Goal: Task Accomplishment & Management: Manage account settings

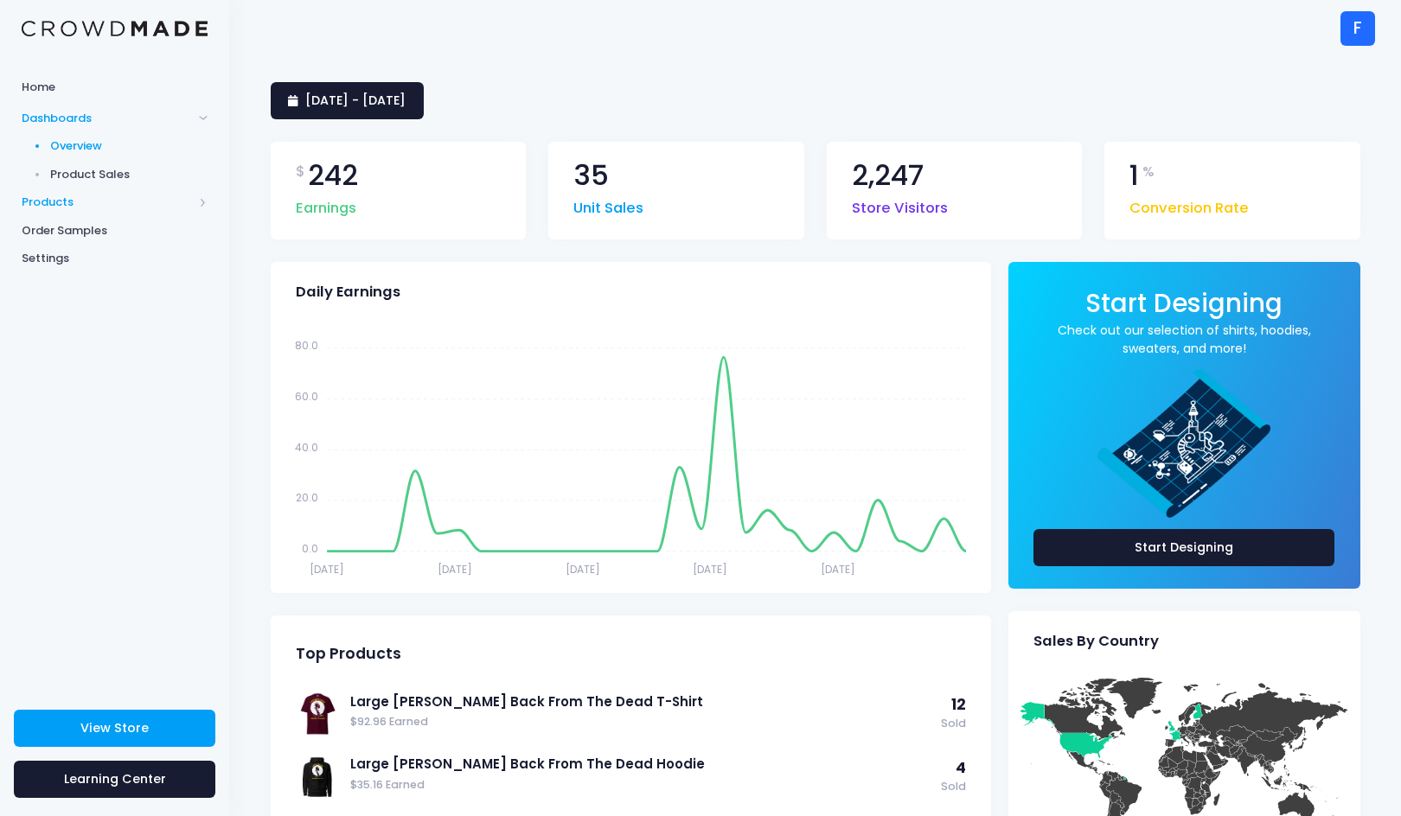
click at [53, 200] on span "Products" at bounding box center [107, 202] width 171 height 17
click at [101, 170] on span "Product Builder" at bounding box center [129, 174] width 158 height 17
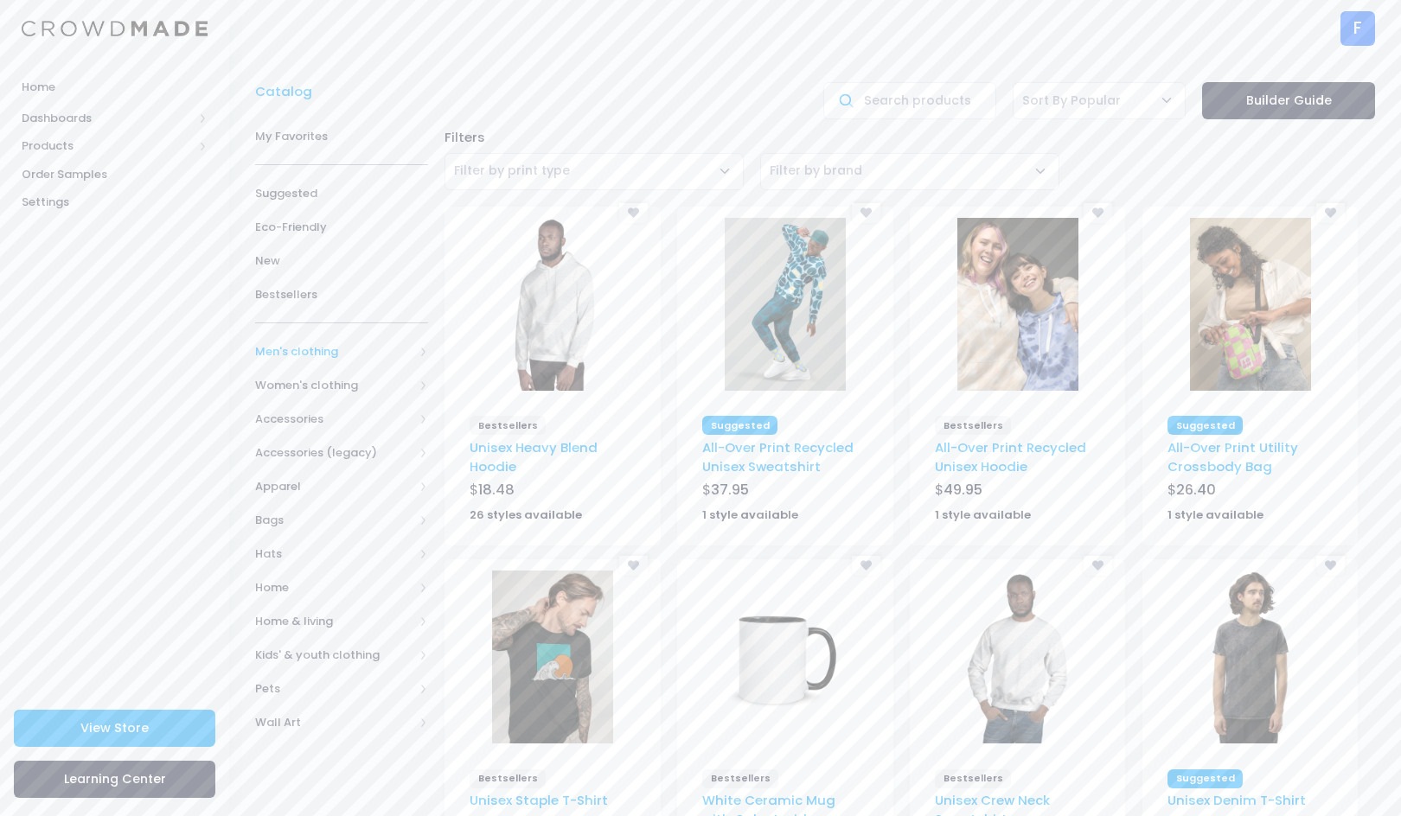
click at [276, 344] on span "Men's clothing" at bounding box center [334, 351] width 158 height 17
click at [298, 496] on span "All shirts" at bounding box center [337, 503] width 109 height 17
click at [310, 598] on span "T-shirts" at bounding box center [348, 604] width 115 height 17
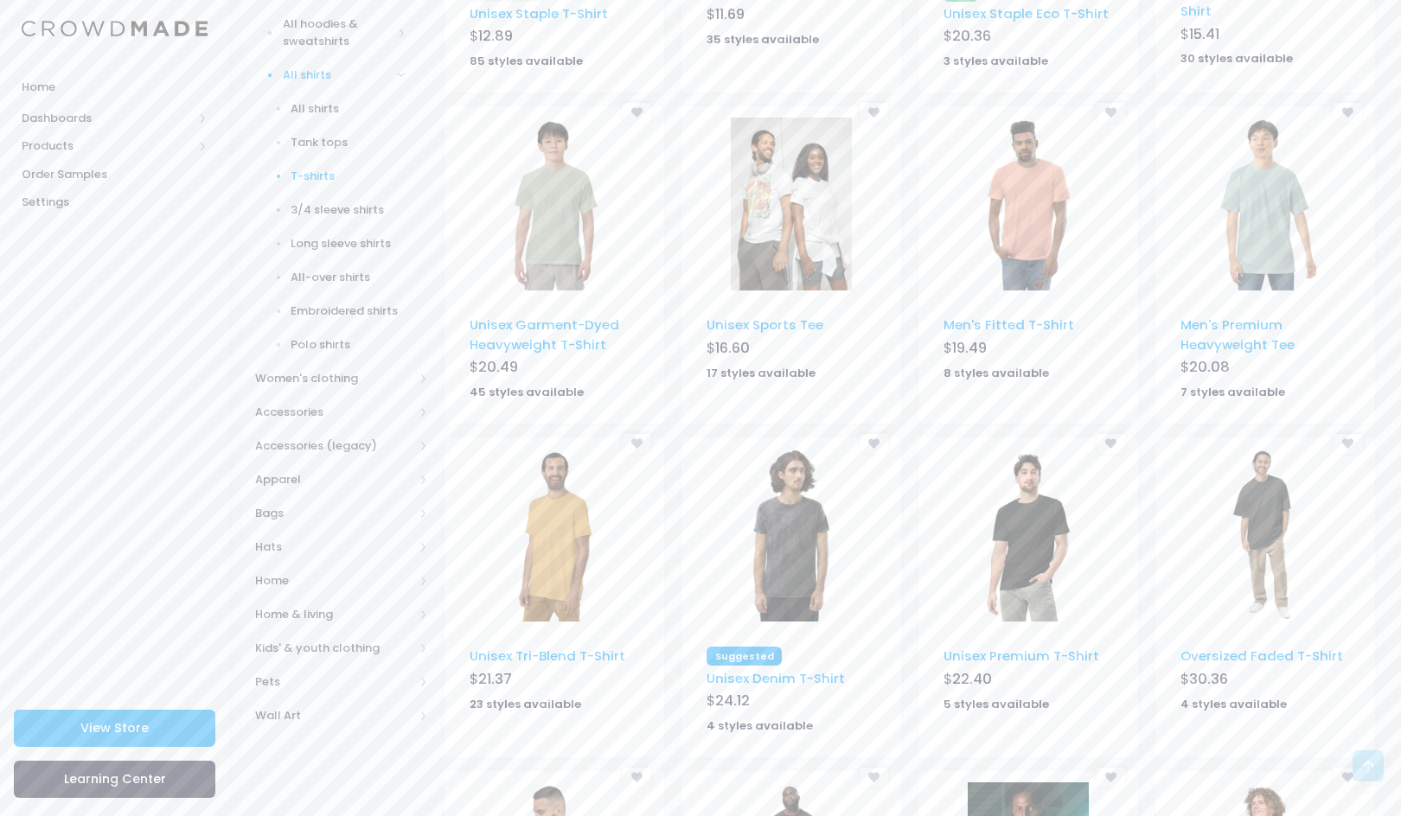
scroll to position [106, 0]
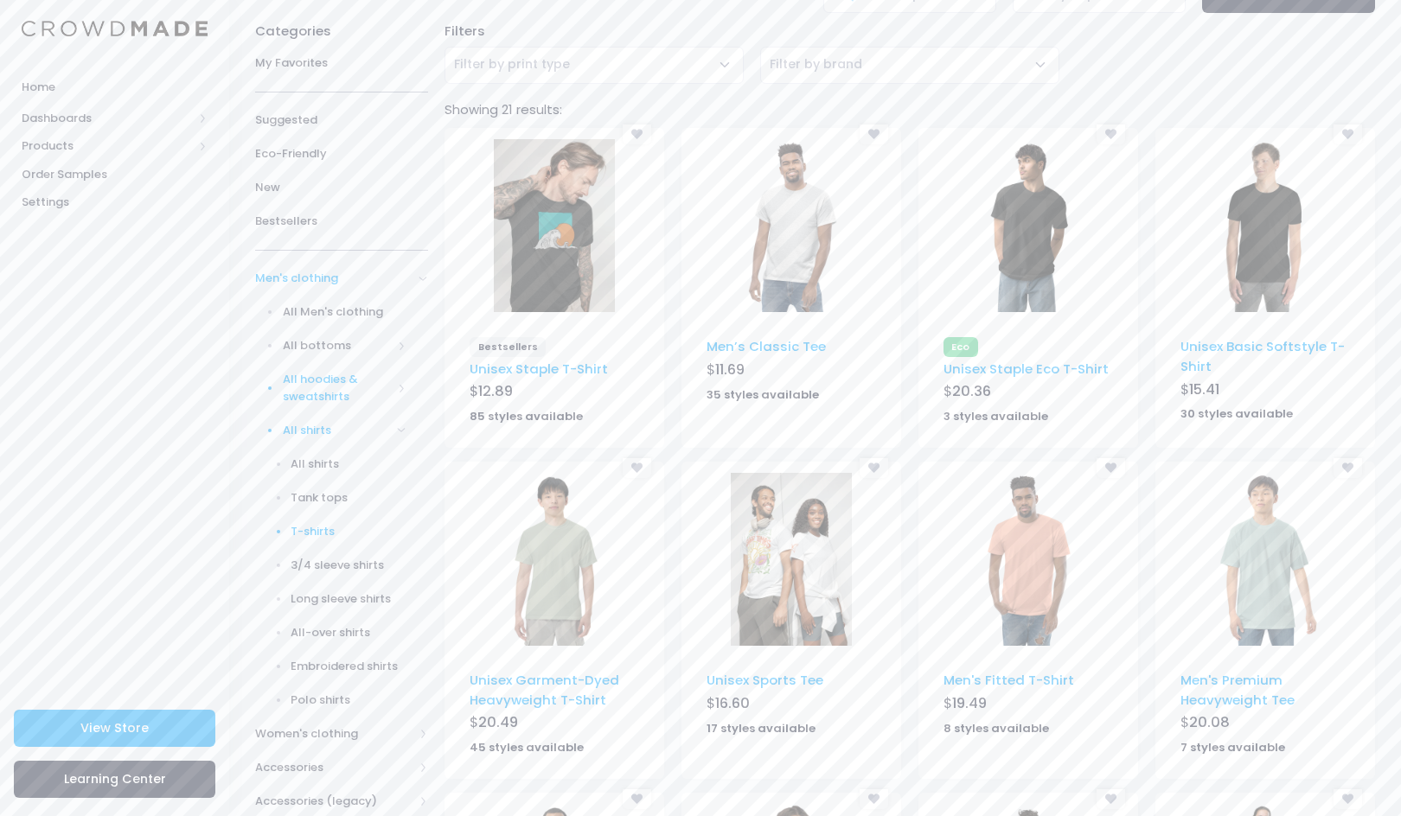
click at [333, 374] on span "All hoodies & sweatshirts" at bounding box center [337, 388] width 109 height 34
click at [308, 475] on span "Hoodies" at bounding box center [348, 480] width 115 height 17
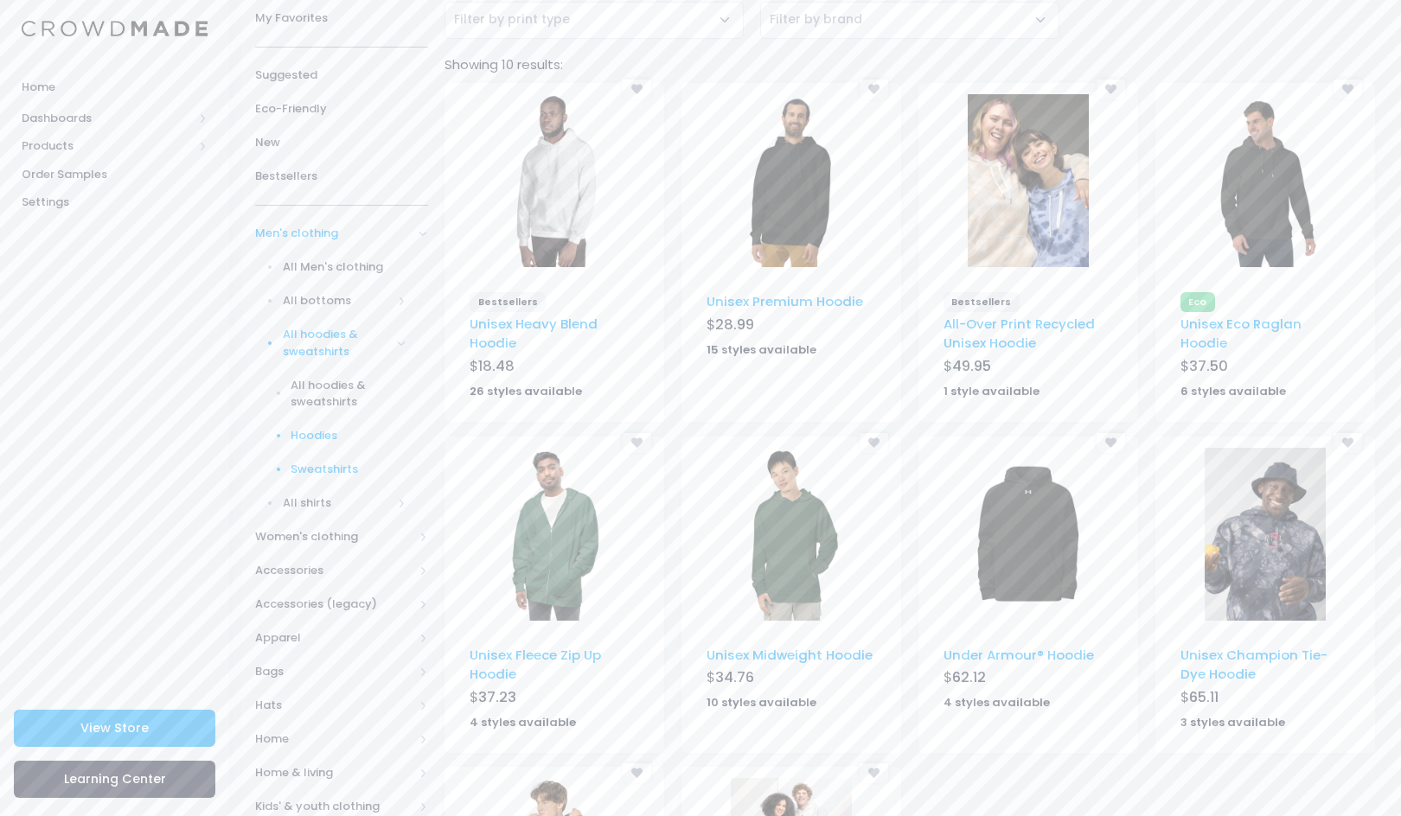
scroll to position [271, 0]
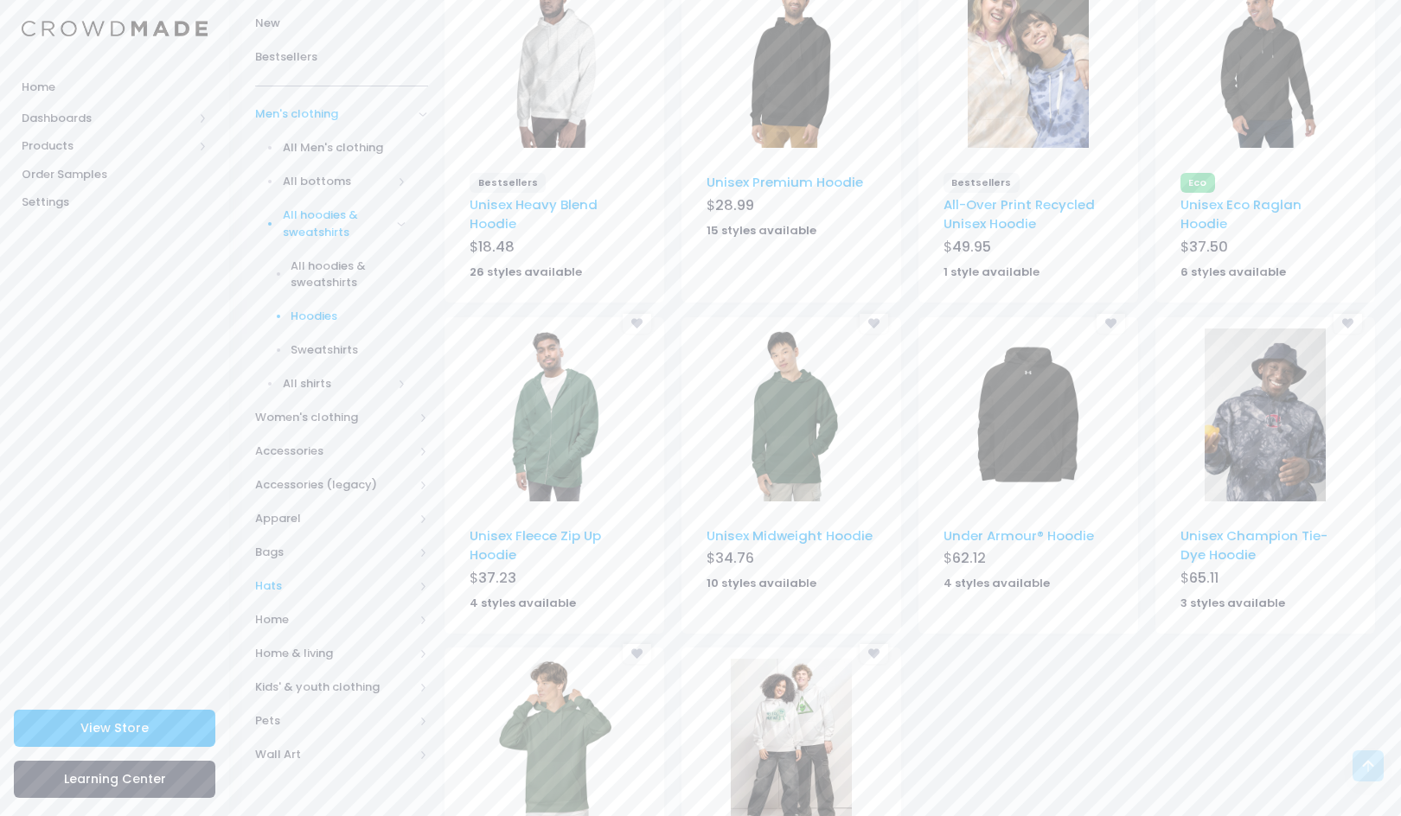
click at [255, 578] on span "Hats" at bounding box center [334, 586] width 158 height 17
click at [317, 345] on span "All Hats" at bounding box center [345, 350] width 124 height 17
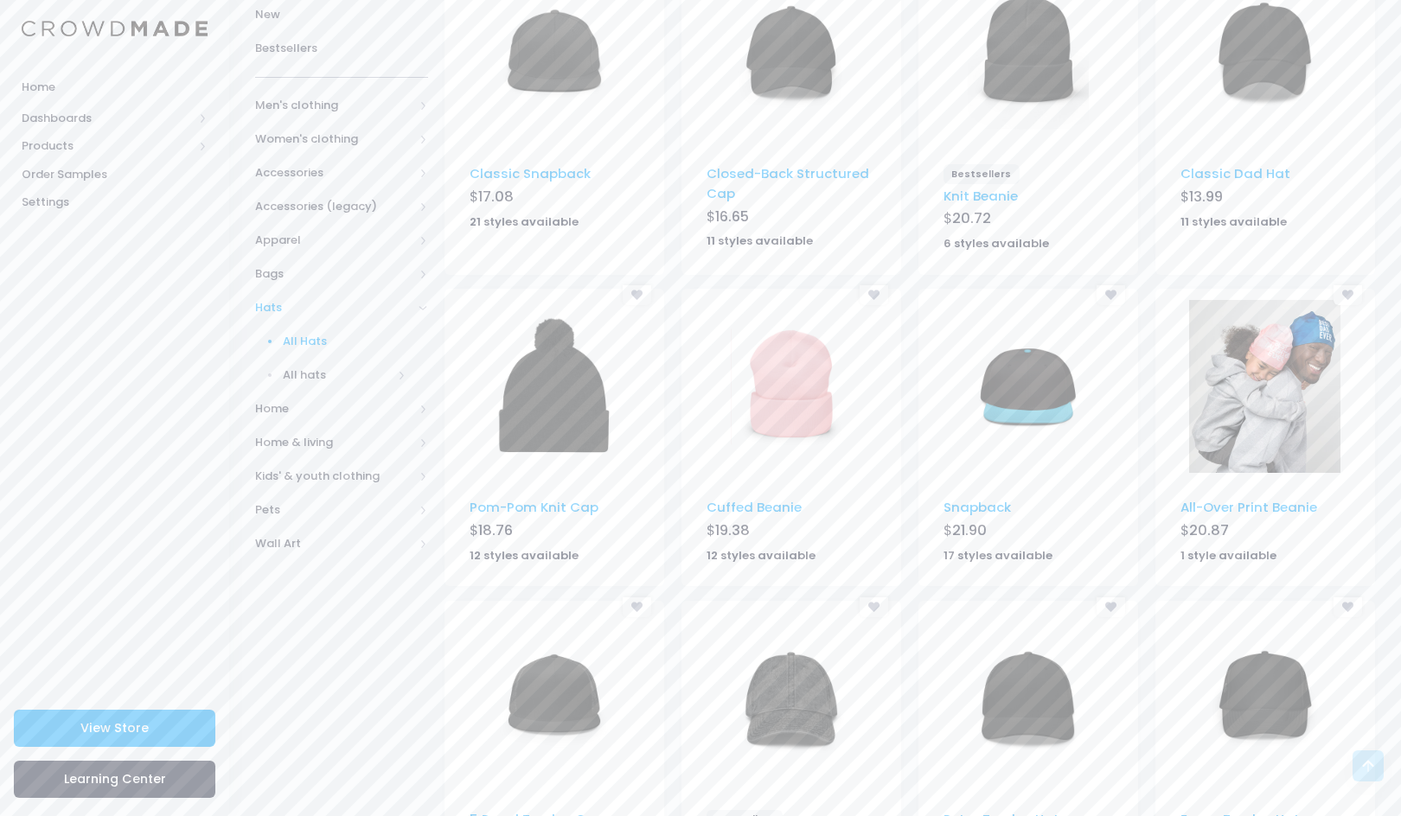
scroll to position [785, 0]
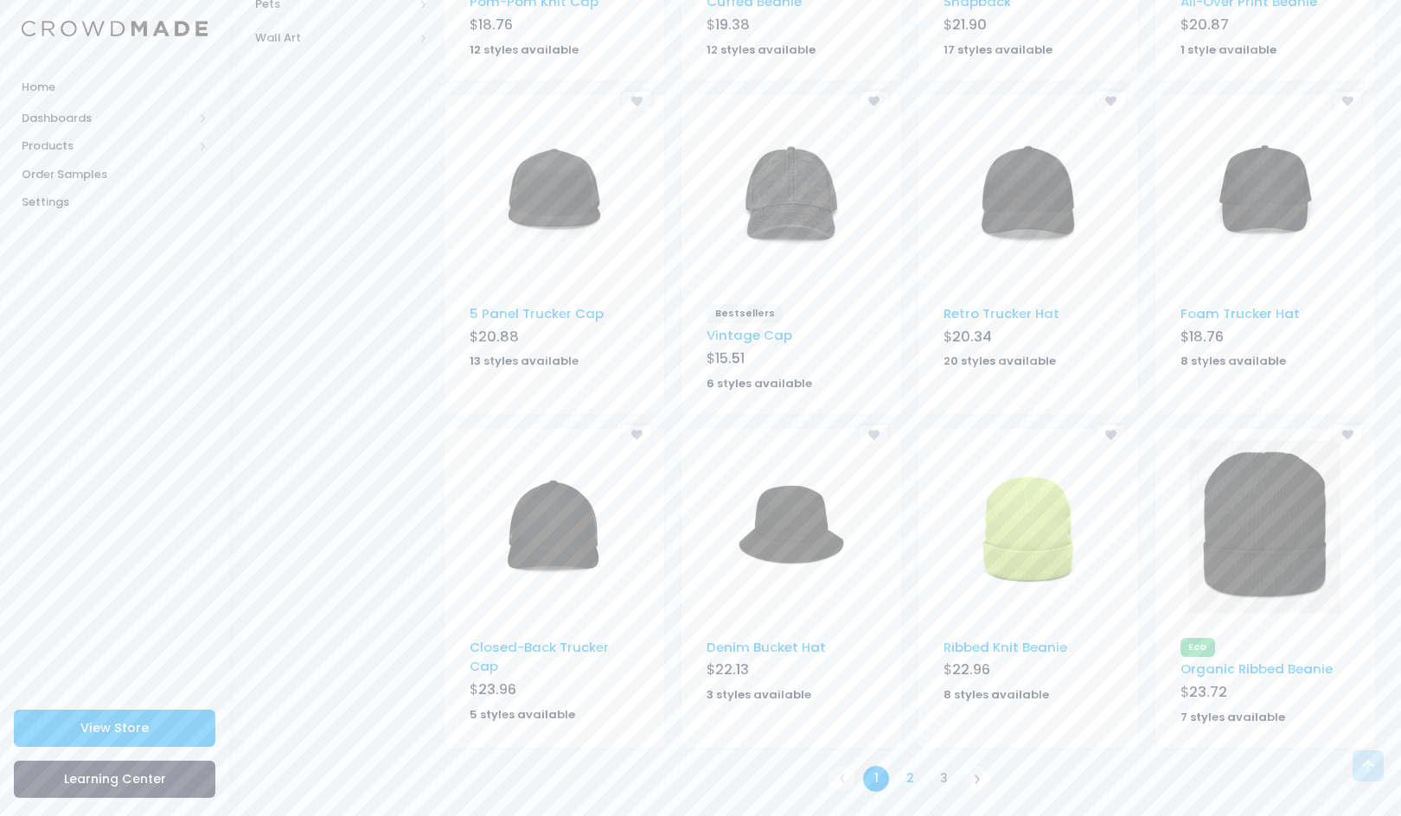
click at [906, 776] on link "2" at bounding box center [910, 779] width 29 height 29
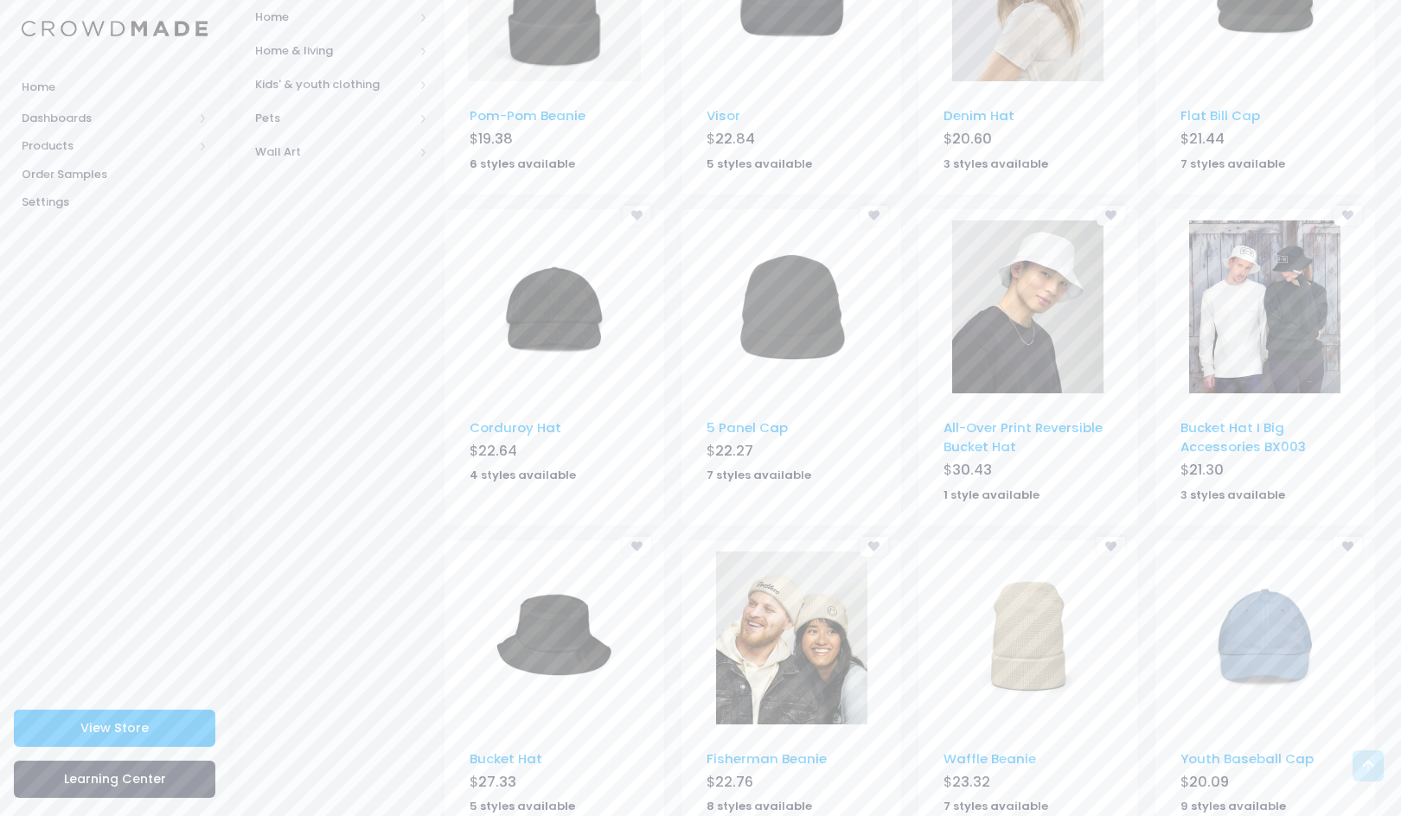
scroll to position [760, 0]
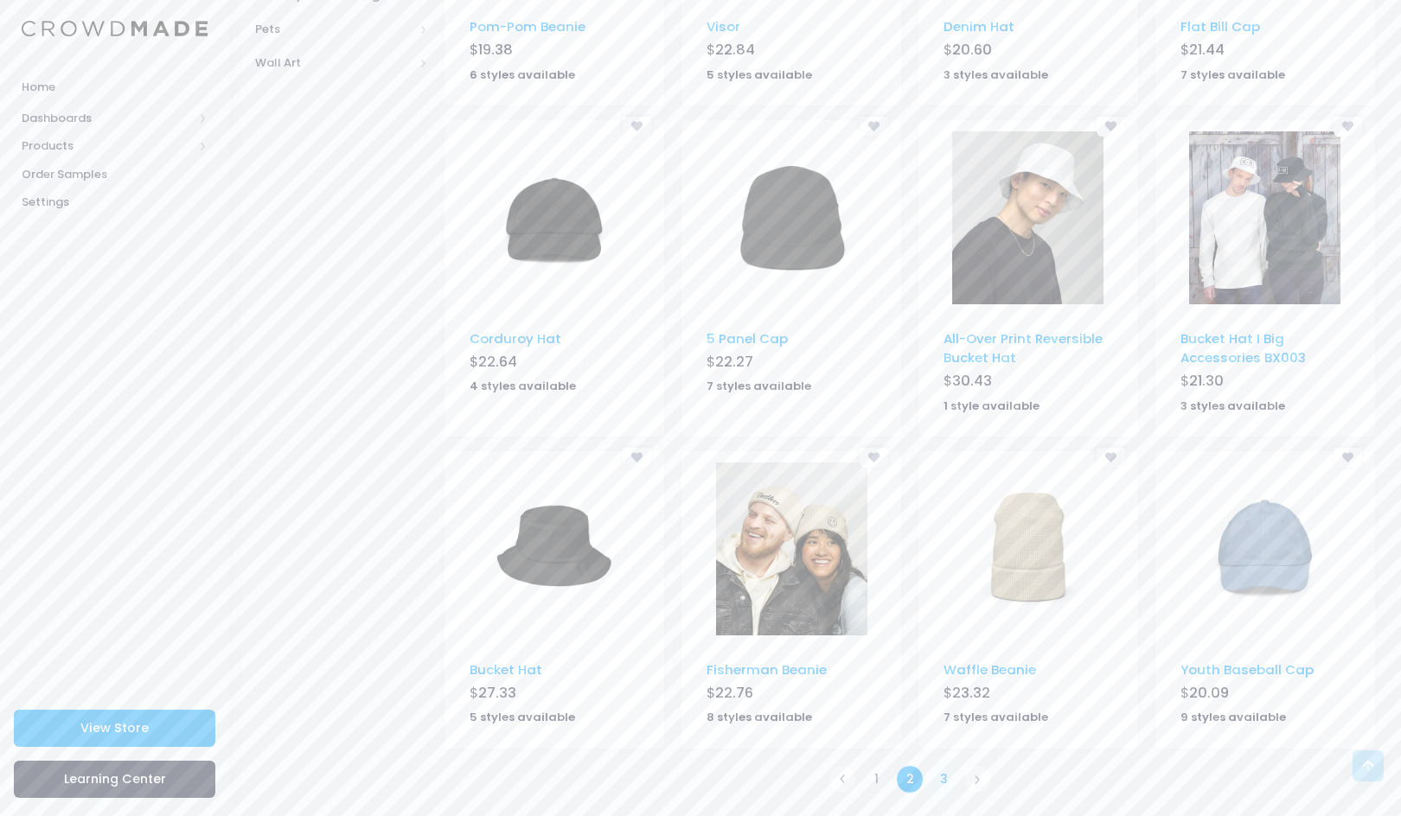
click at [952, 773] on link "3" at bounding box center [944, 779] width 29 height 29
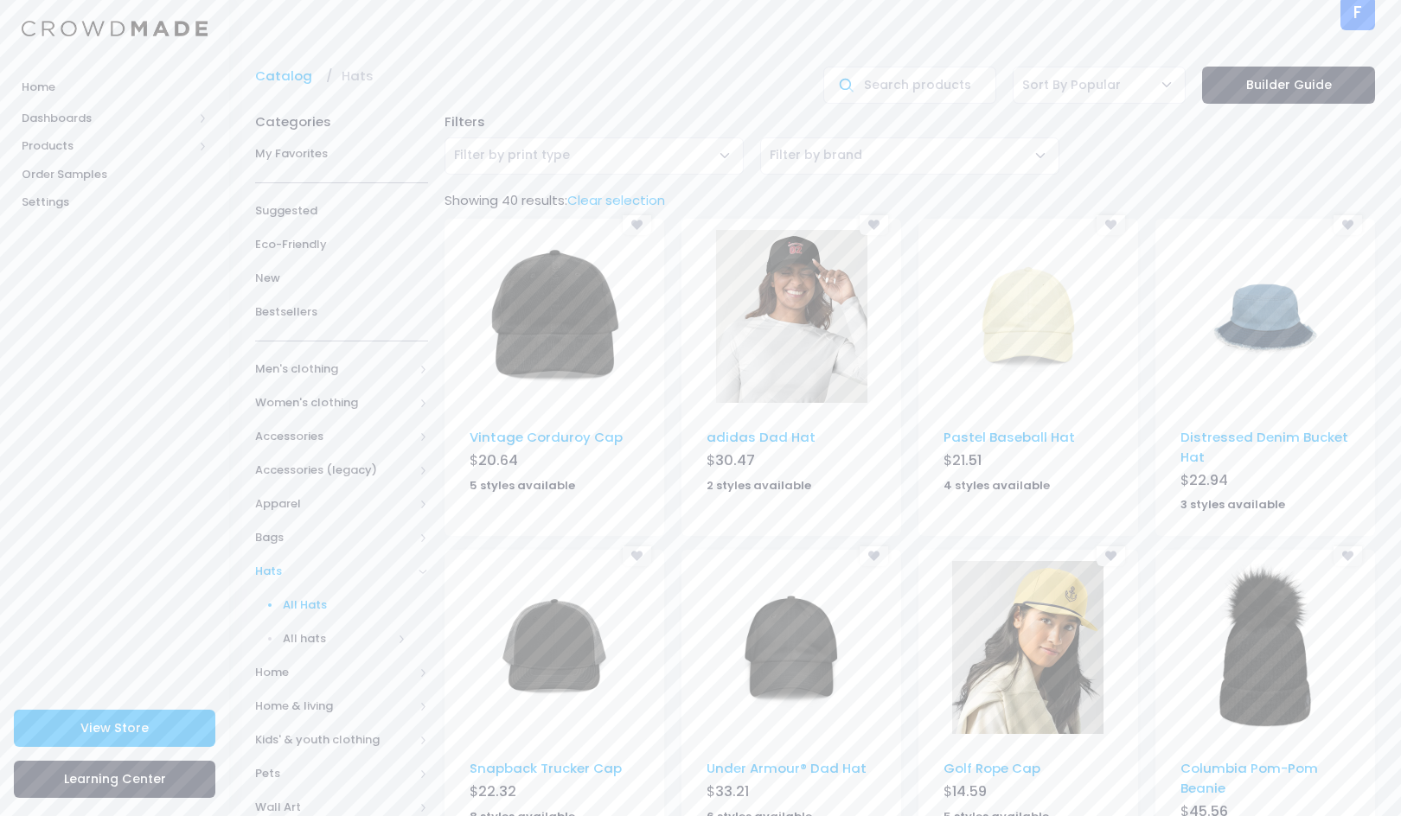
scroll to position [136, 0]
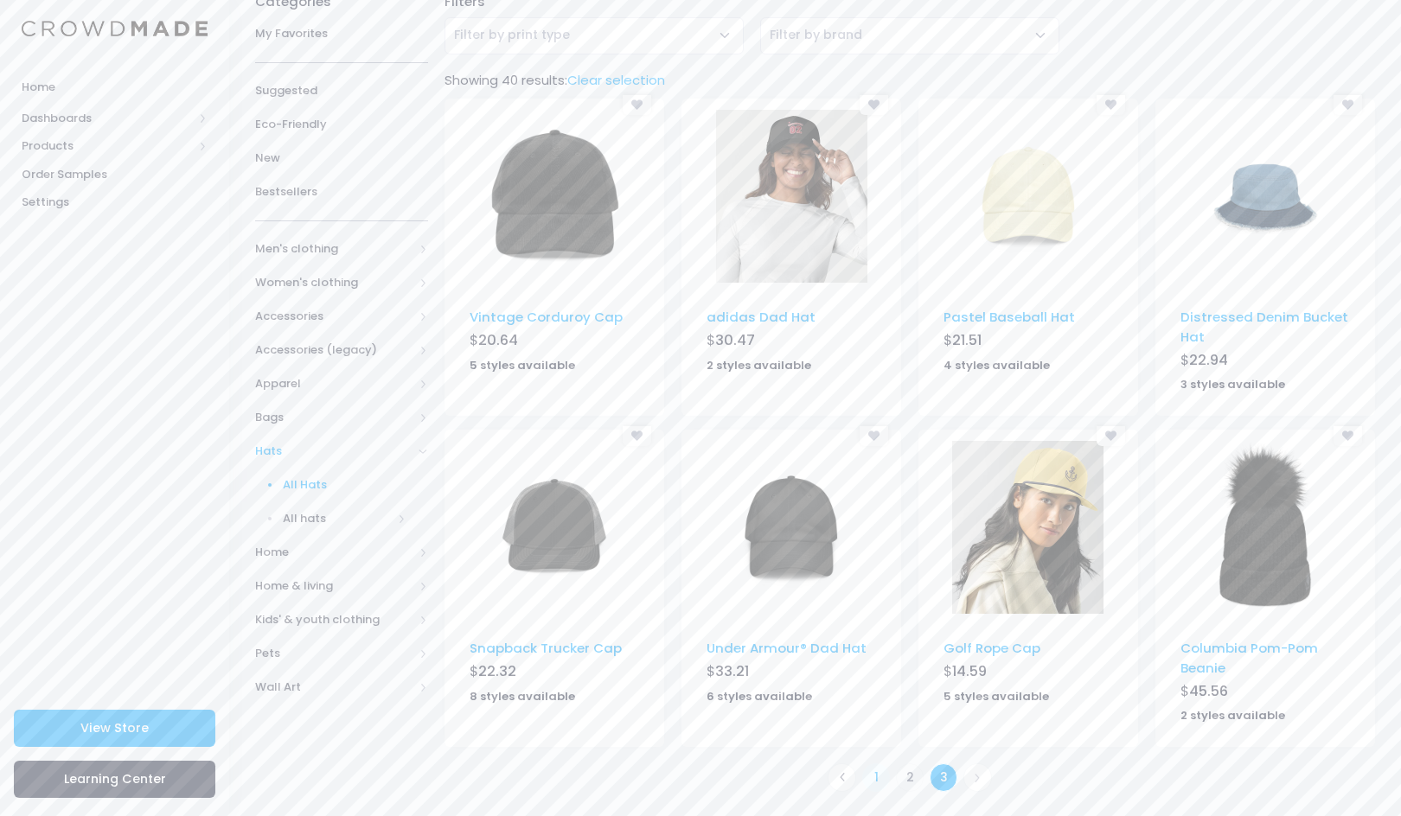
click at [875, 774] on link "1" at bounding box center [876, 778] width 29 height 29
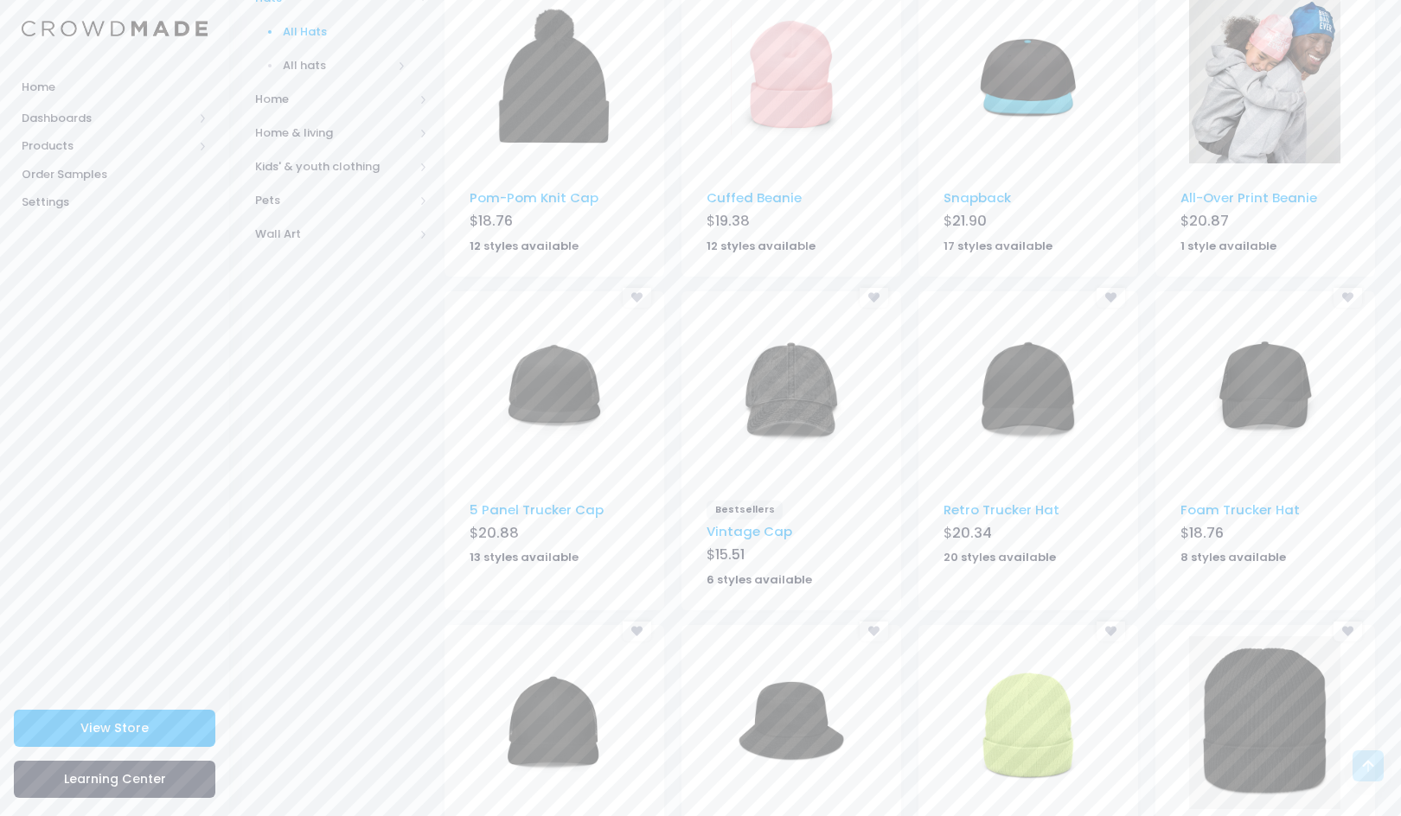
scroll to position [785, 0]
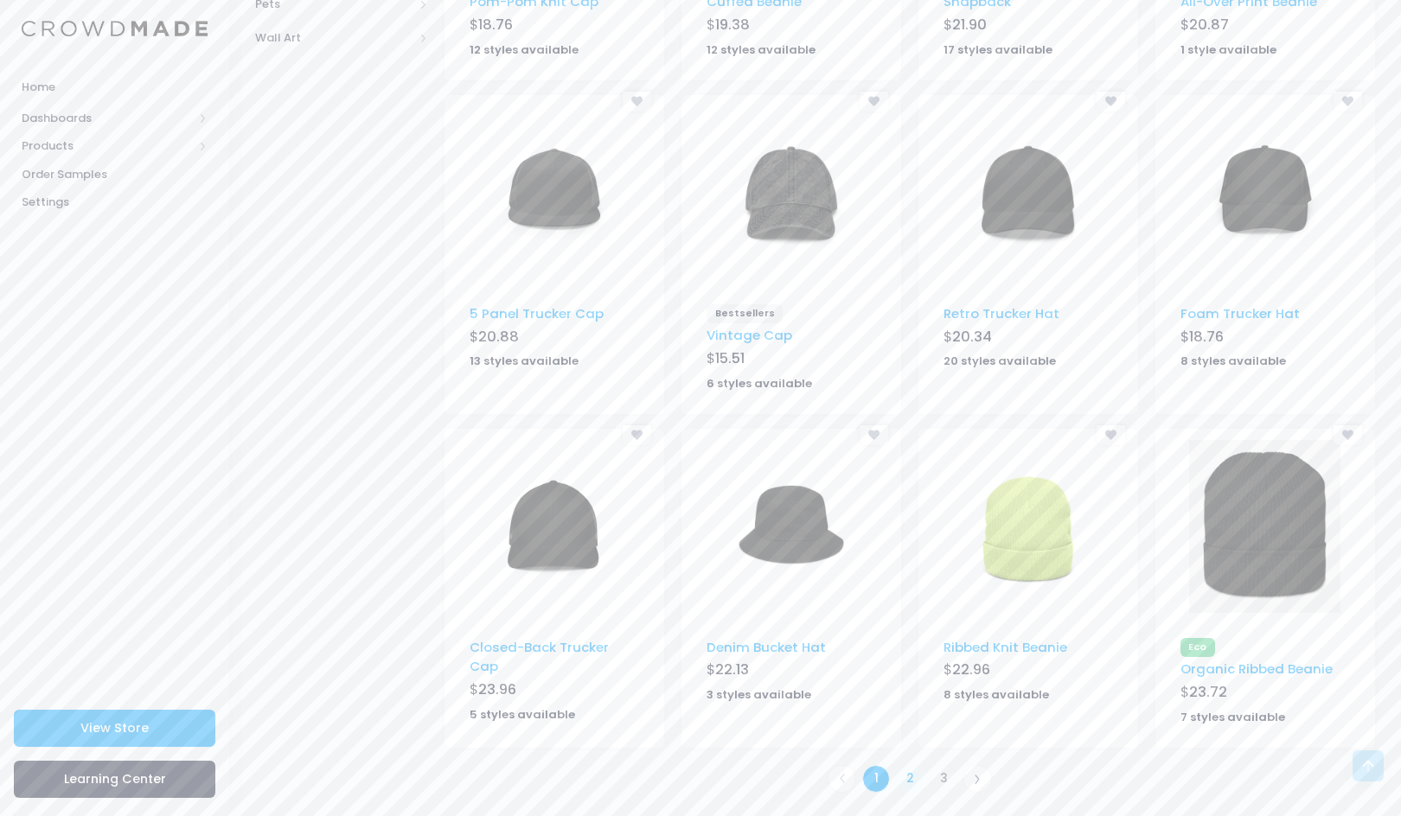
click at [907, 765] on link "2" at bounding box center [910, 779] width 29 height 29
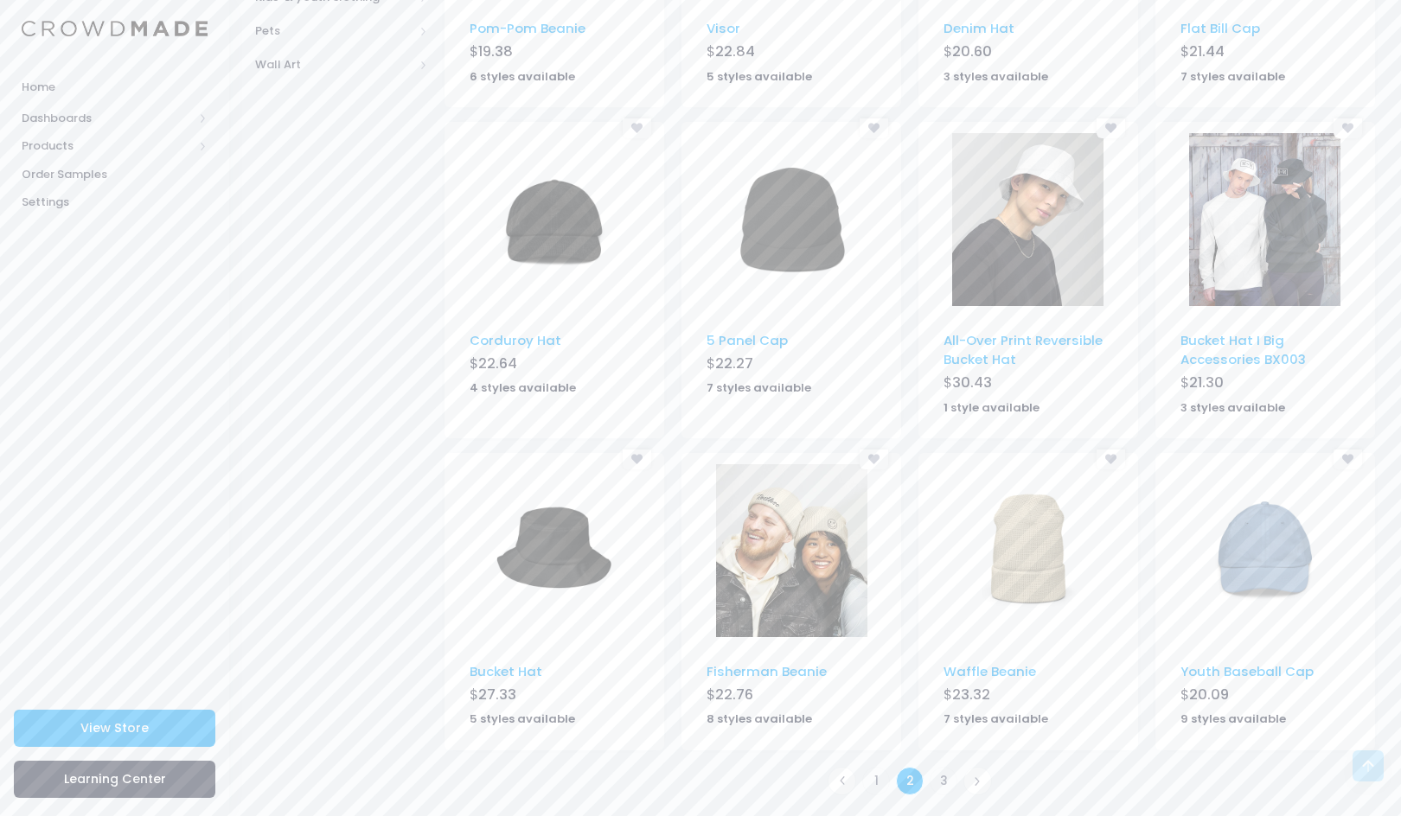
scroll to position [760, 0]
click at [942, 774] on link "3" at bounding box center [944, 779] width 29 height 29
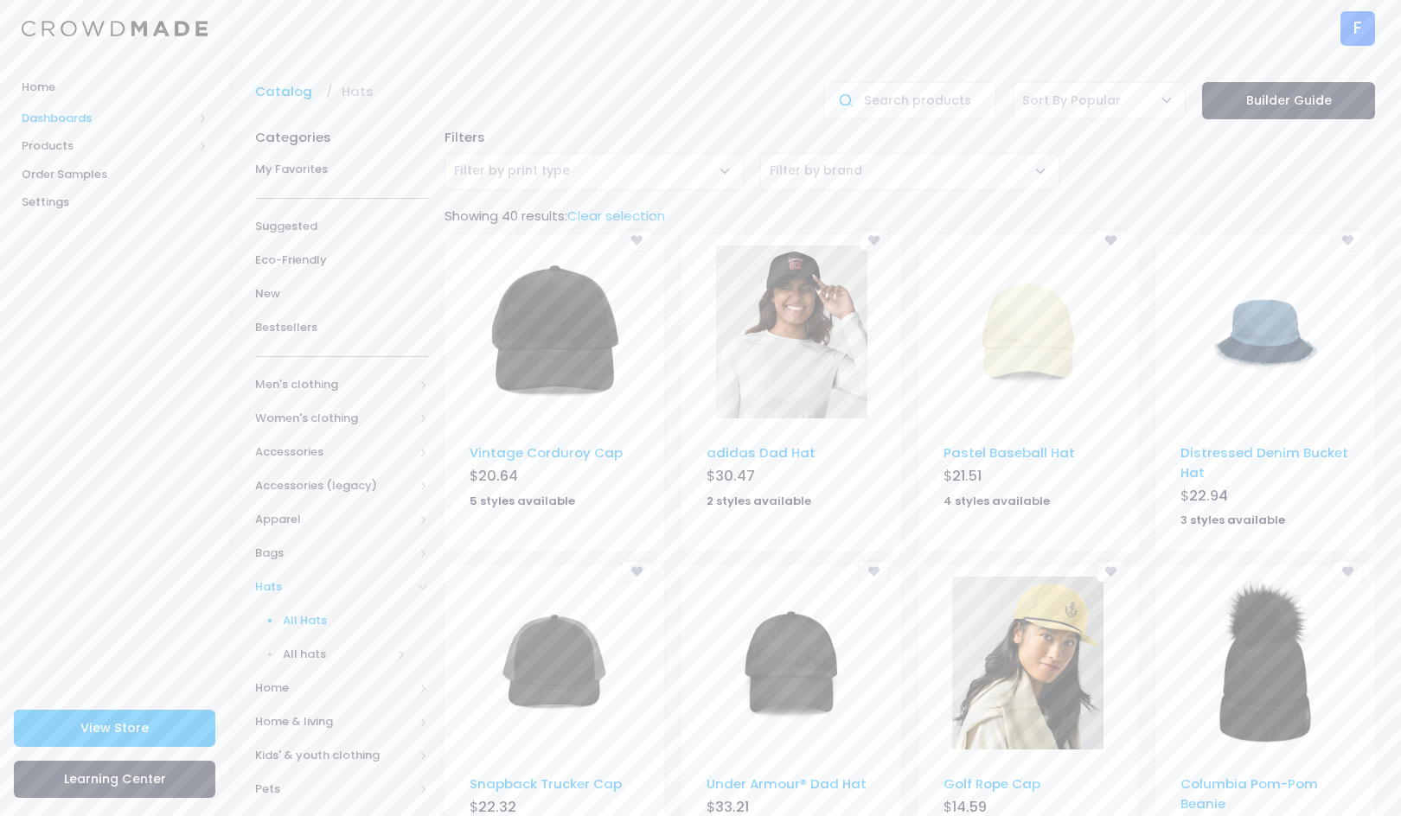
click at [56, 127] on span "Dashboards" at bounding box center [114, 118] width 229 height 29
click at [54, 204] on span "Products" at bounding box center [107, 202] width 171 height 17
click at [84, 200] on span "Product Editor" at bounding box center [129, 202] width 158 height 17
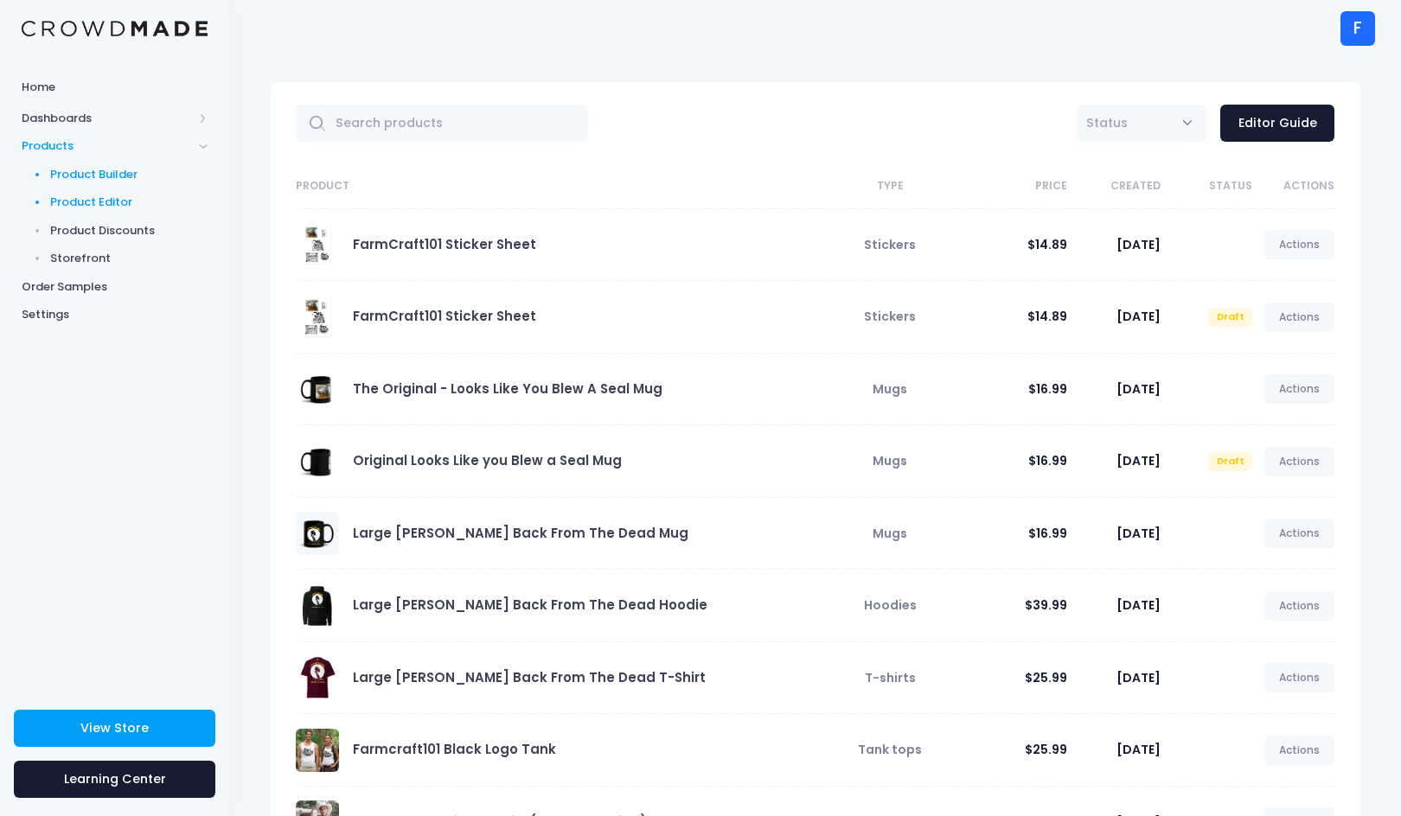
click at [103, 176] on span "Product Builder" at bounding box center [129, 174] width 158 height 17
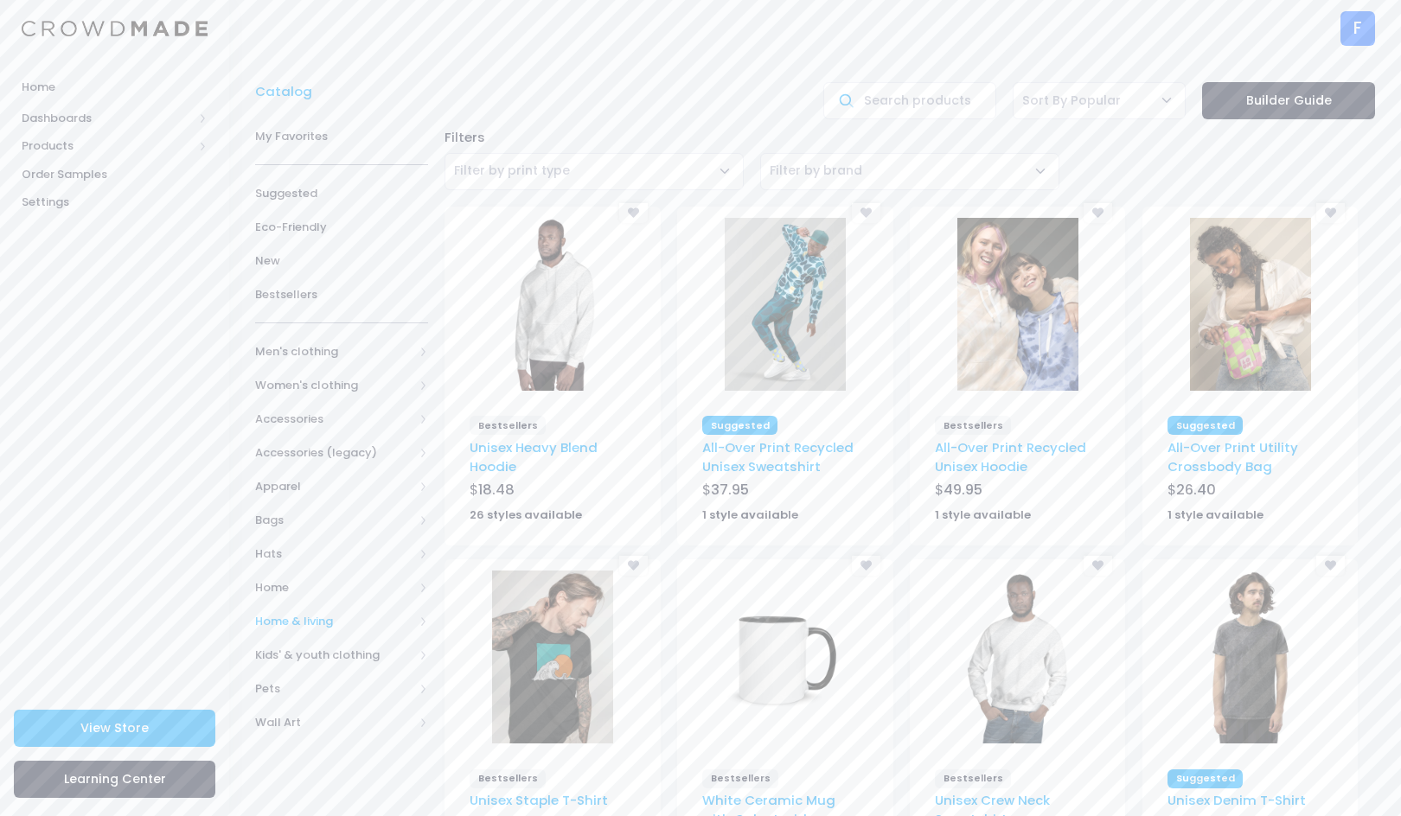
click at [313, 618] on span "Home & living" at bounding box center [334, 621] width 158 height 17
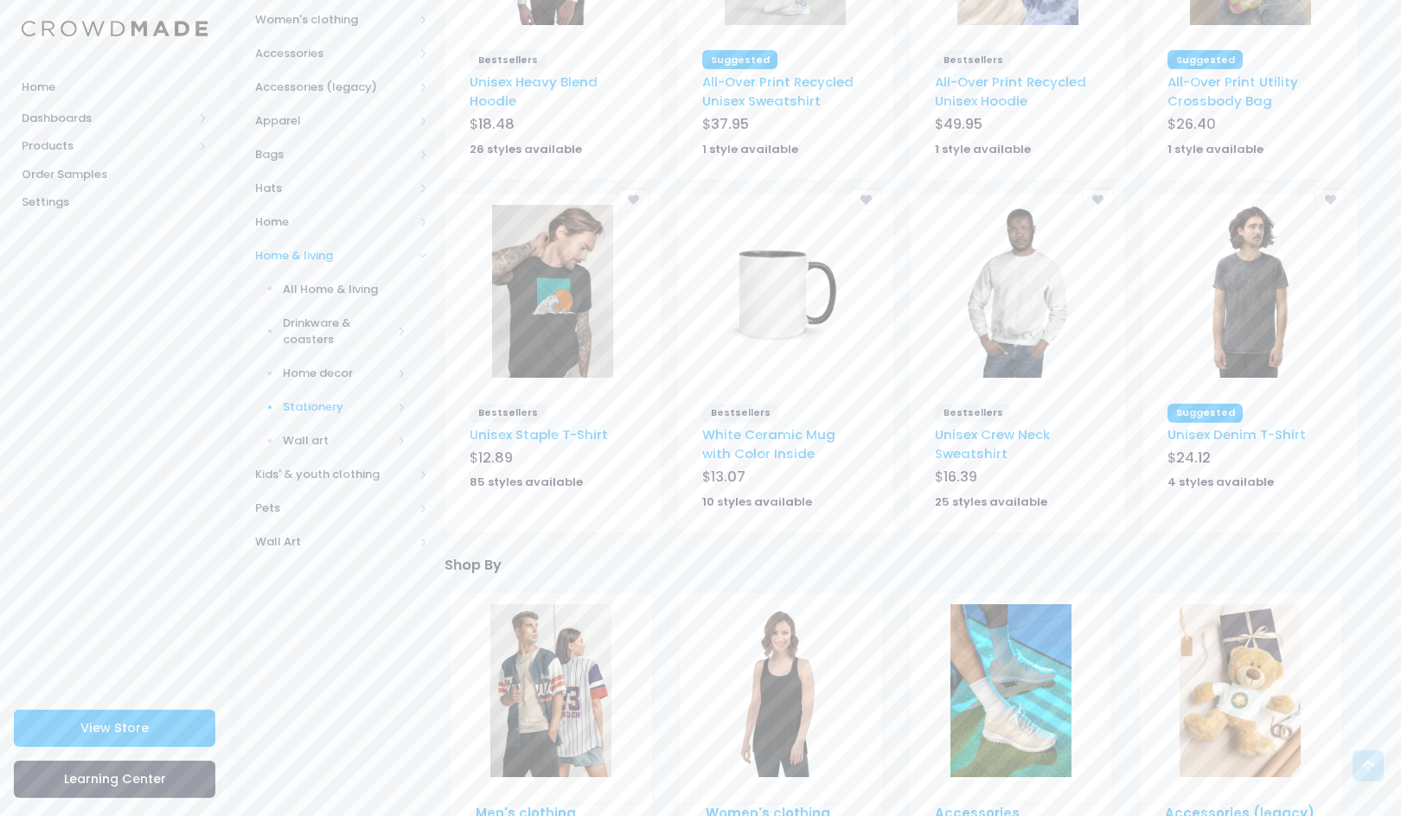
click at [319, 399] on span "Stationery" at bounding box center [337, 407] width 109 height 17
click at [334, 536] on span "Stickers" at bounding box center [348, 542] width 115 height 17
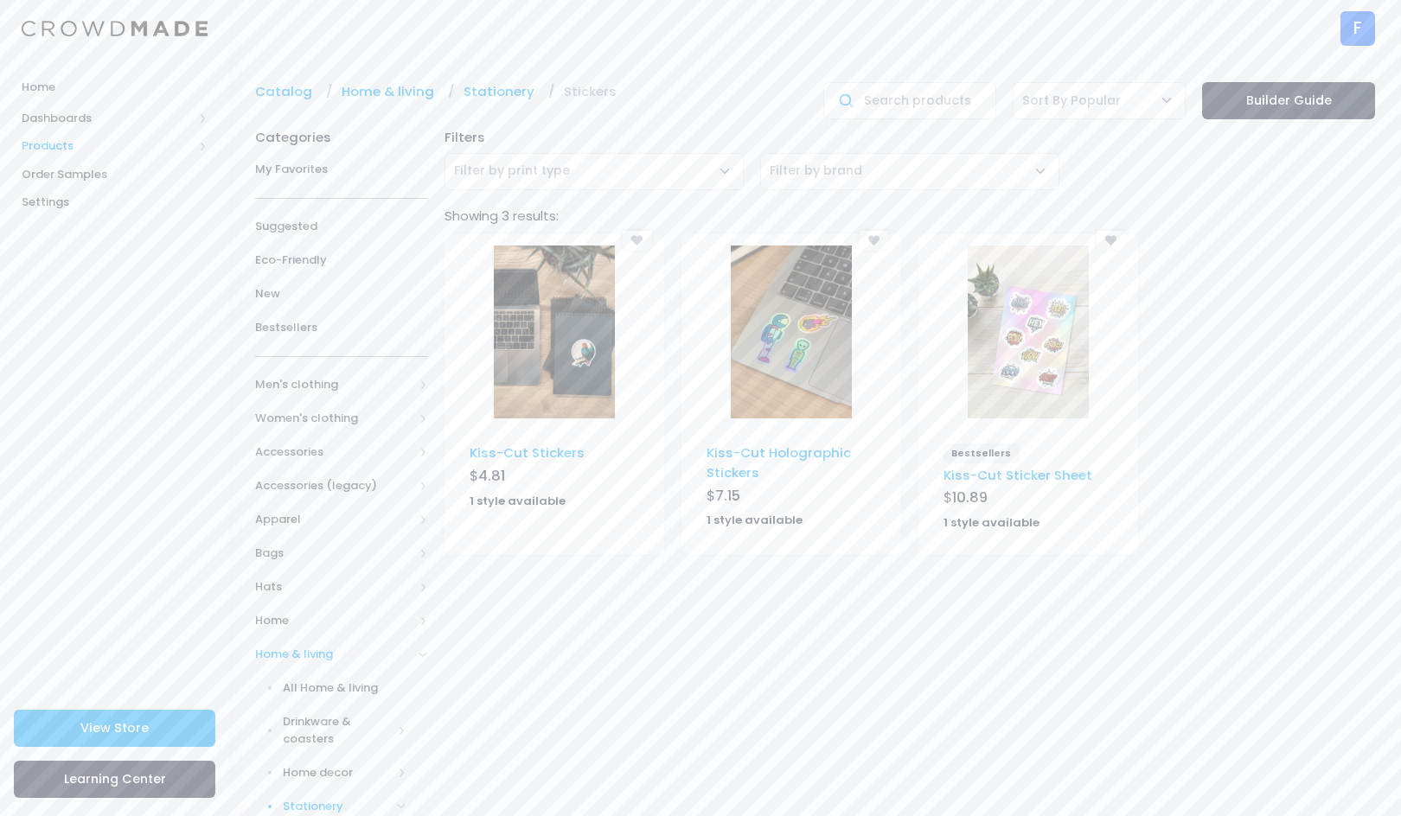
click at [48, 144] on span "Products" at bounding box center [107, 146] width 171 height 17
click at [74, 170] on span "Product Builder" at bounding box center [129, 174] width 158 height 17
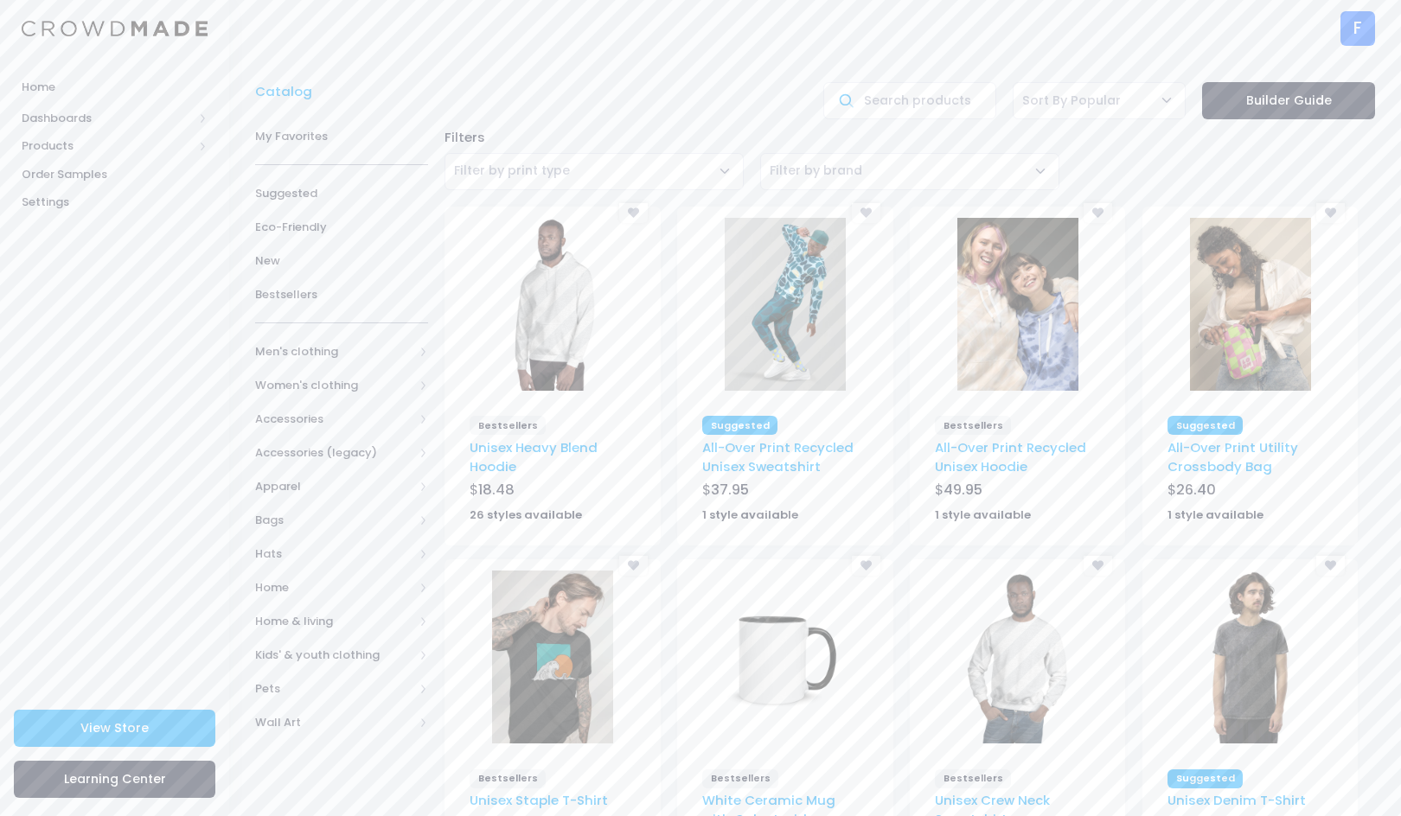
scroll to position [159, 0]
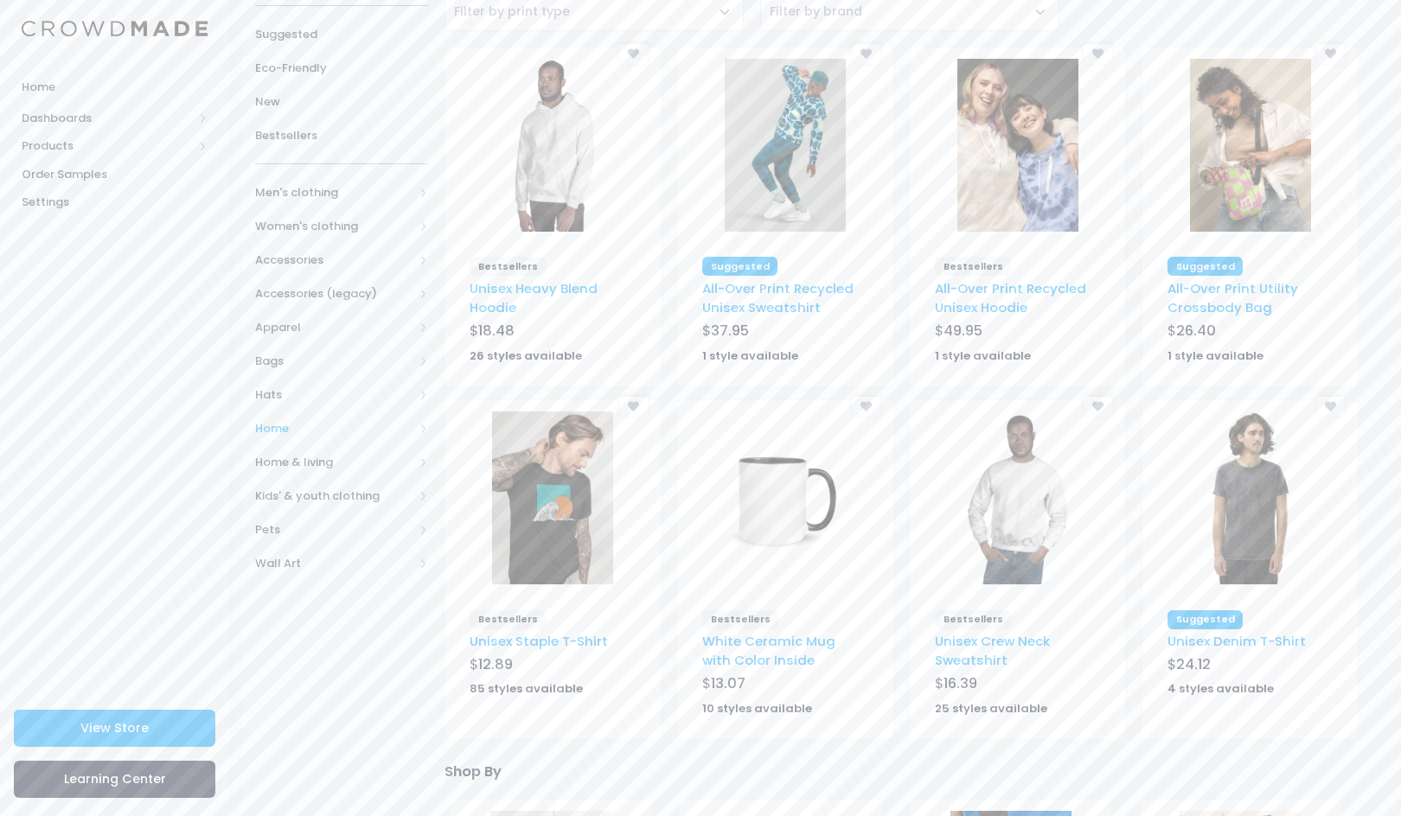
click at [283, 420] on span "Home" at bounding box center [334, 428] width 158 height 17
click at [308, 522] on span "Drinkware" at bounding box center [337, 530] width 109 height 17
click at [329, 555] on span "All Drinkware" at bounding box center [348, 563] width 115 height 17
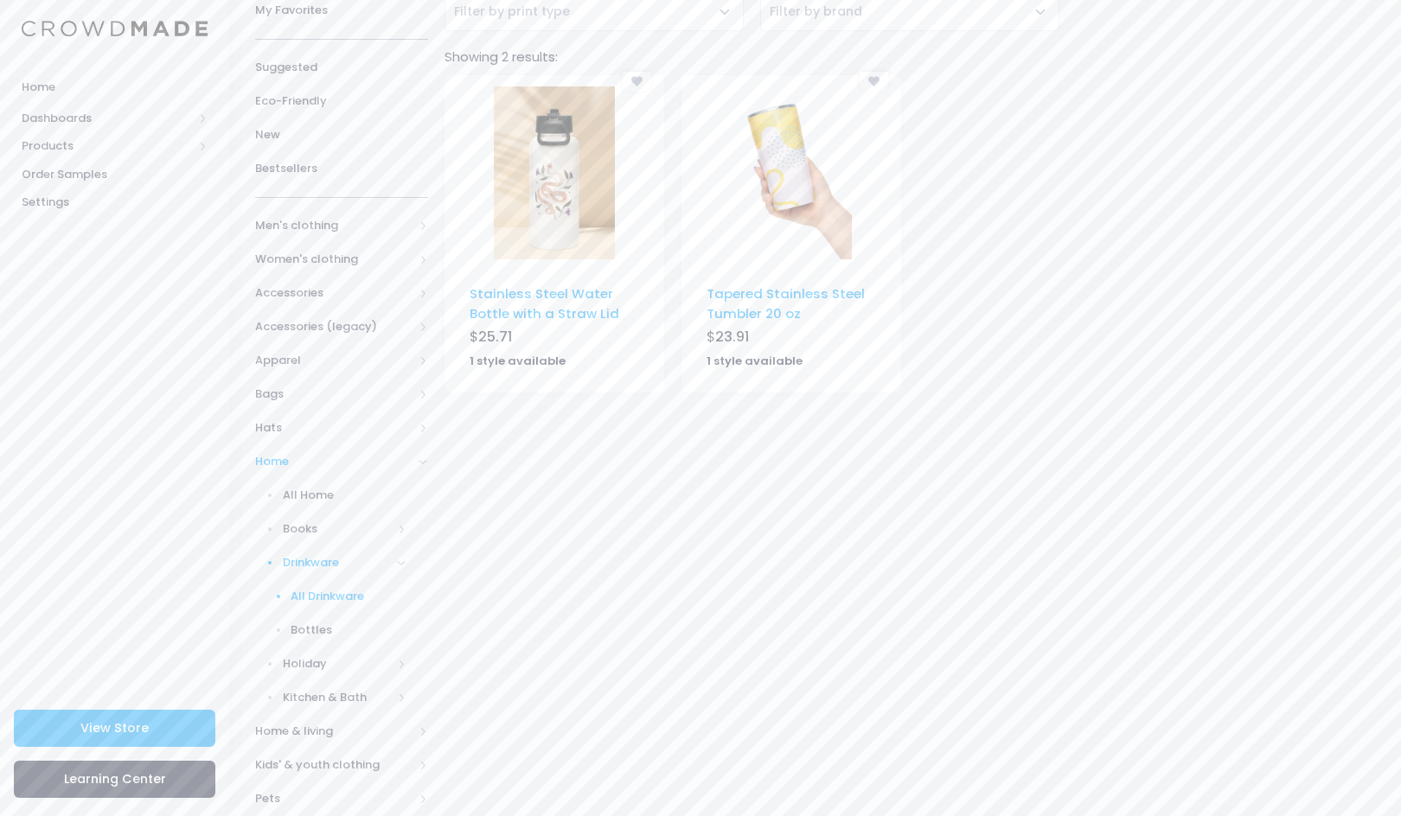
scroll to position [208, 0]
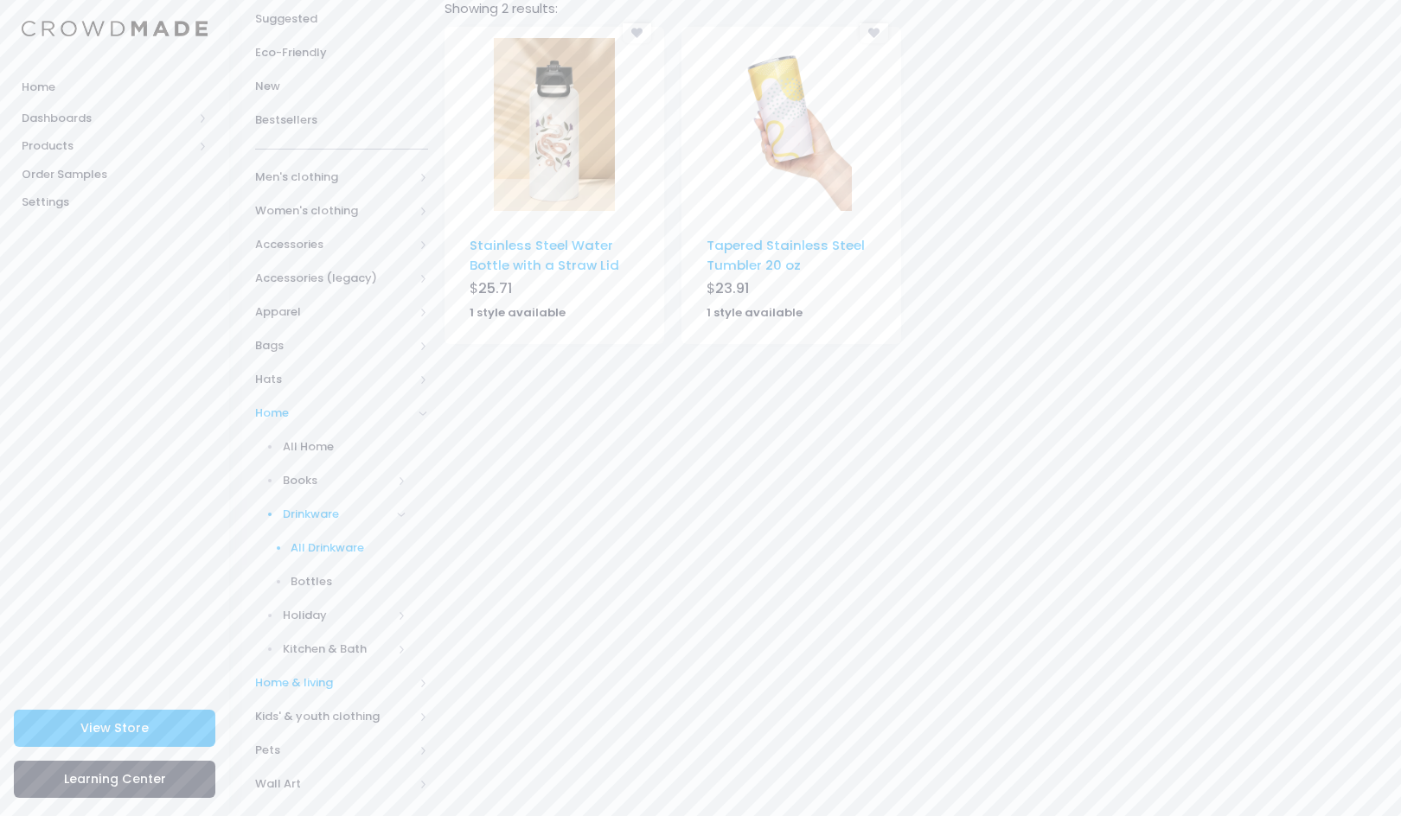
click at [305, 675] on span "Home & living" at bounding box center [334, 683] width 158 height 17
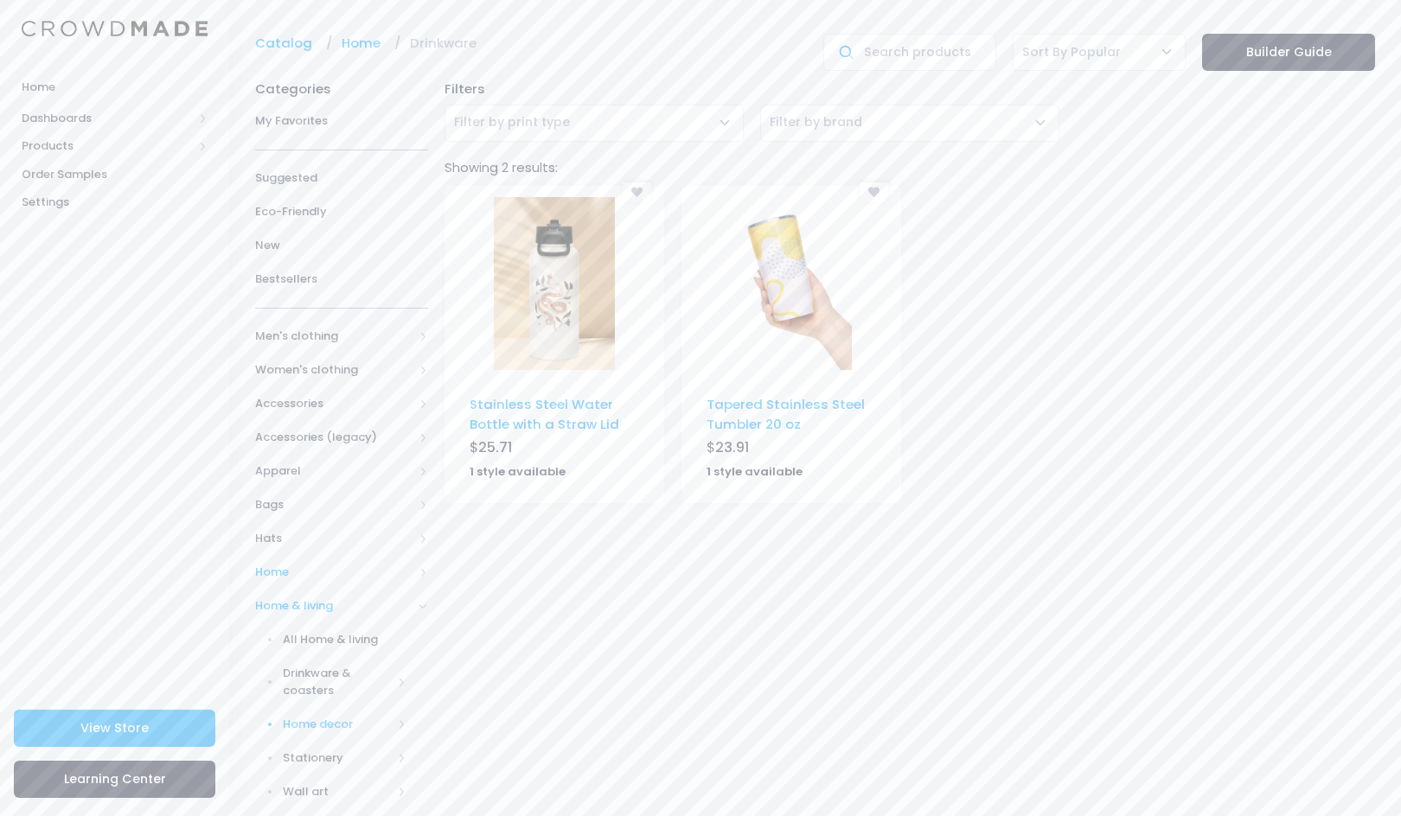
scroll to position [157, 0]
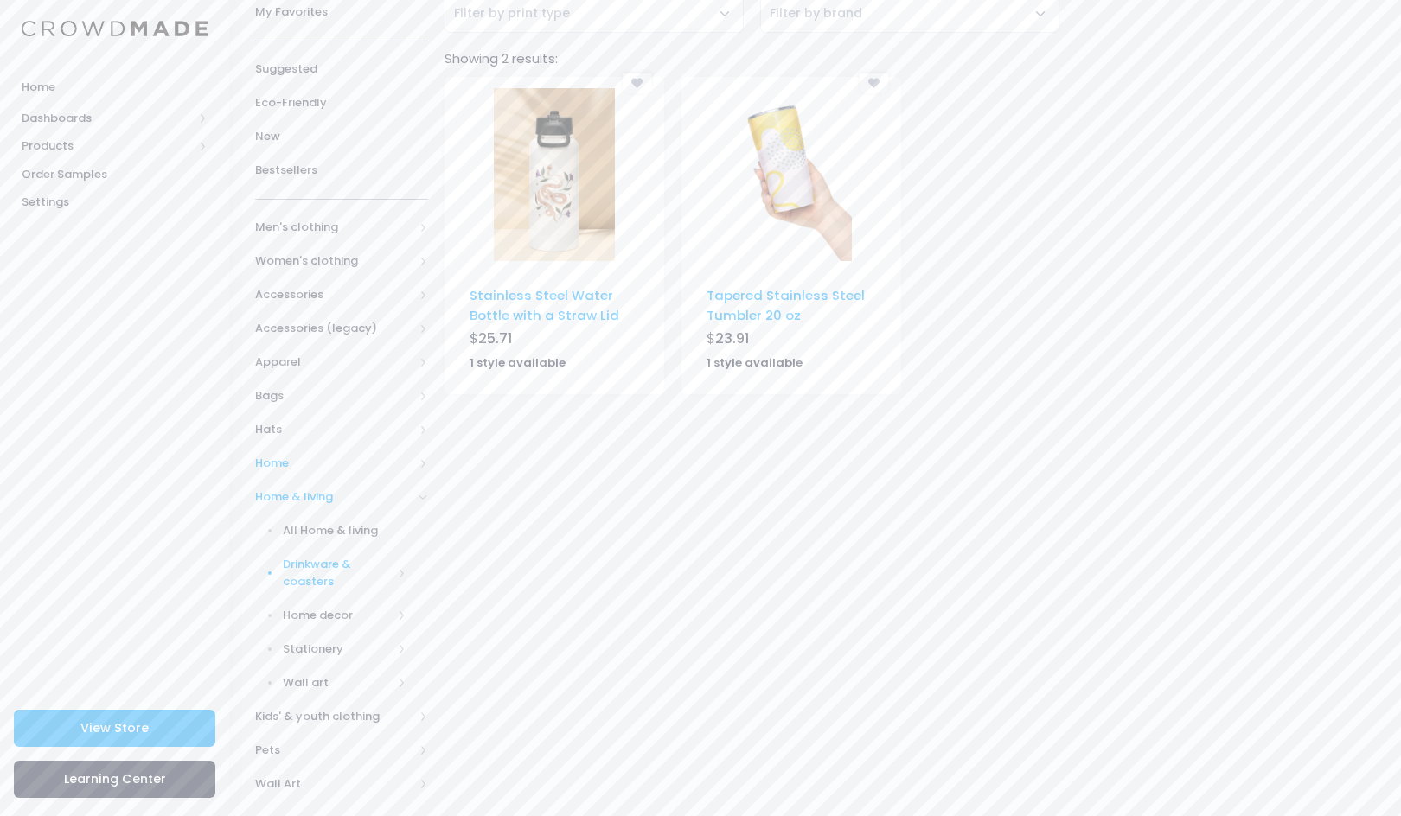
click at [326, 567] on span "Drinkware & coasters" at bounding box center [337, 573] width 109 height 34
click at [316, 697] on span "Mugs" at bounding box center [348, 699] width 115 height 17
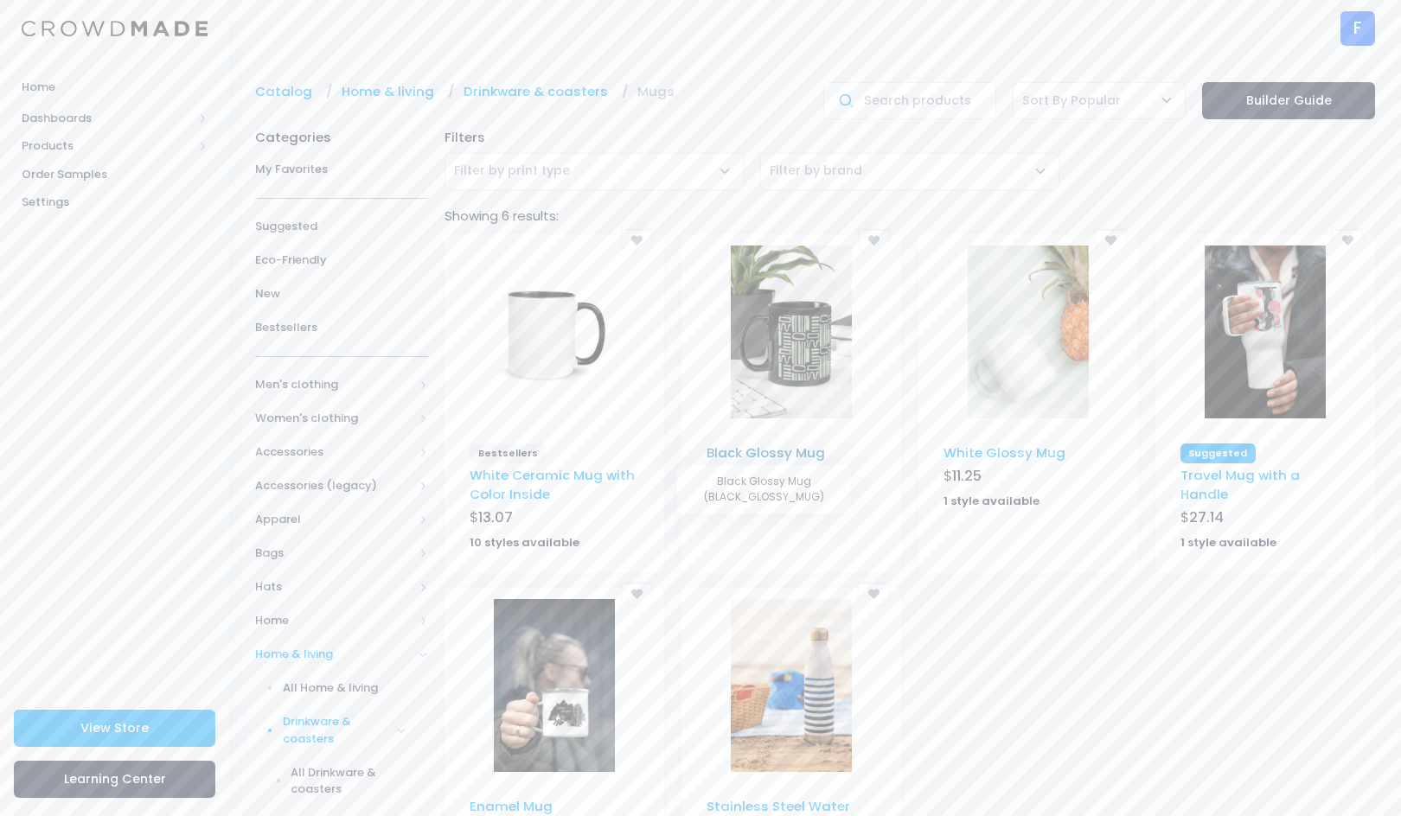
click at [791, 454] on link "Black Glossy Mug" at bounding box center [766, 453] width 118 height 18
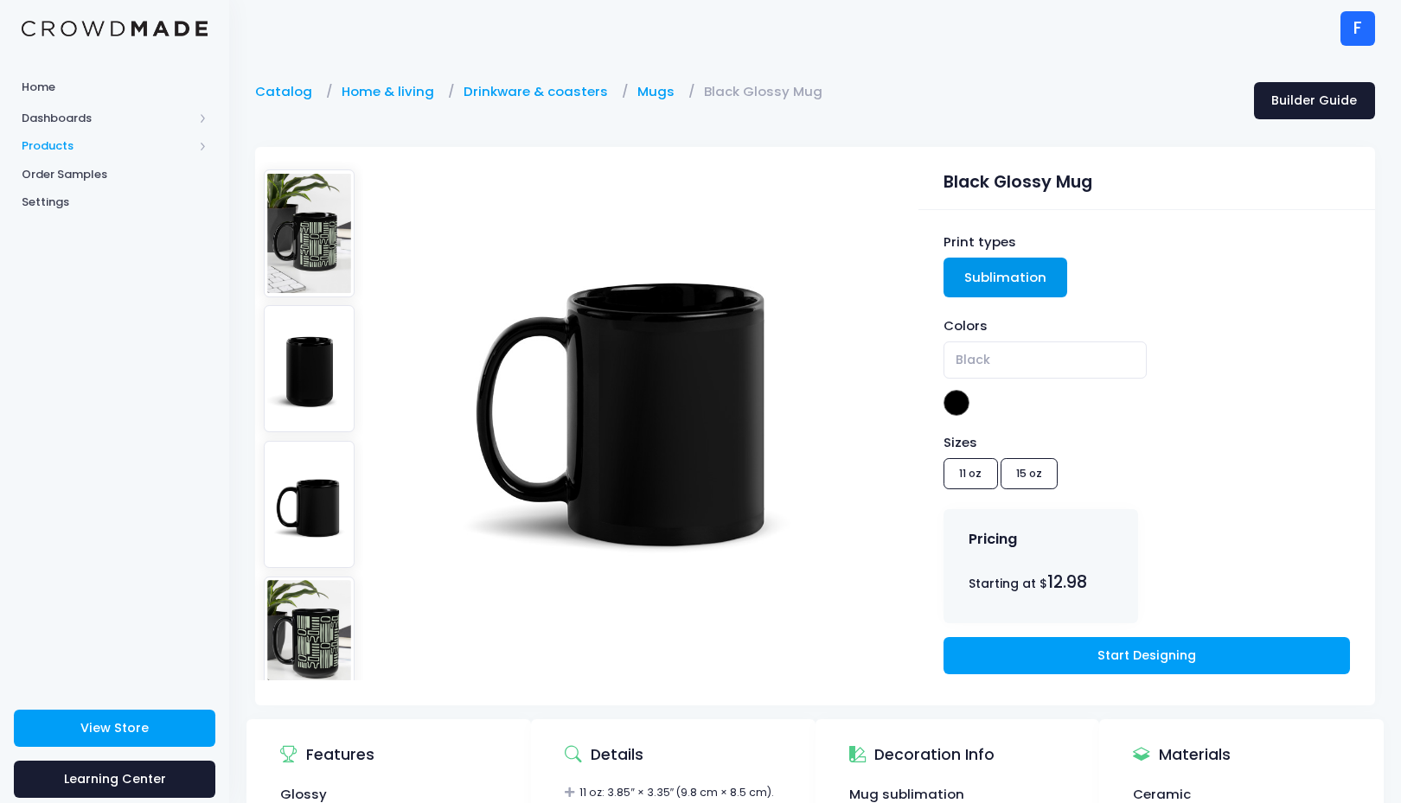
click at [52, 150] on span "Products" at bounding box center [107, 146] width 171 height 17
click at [75, 200] on span "Product Editor" at bounding box center [129, 202] width 158 height 17
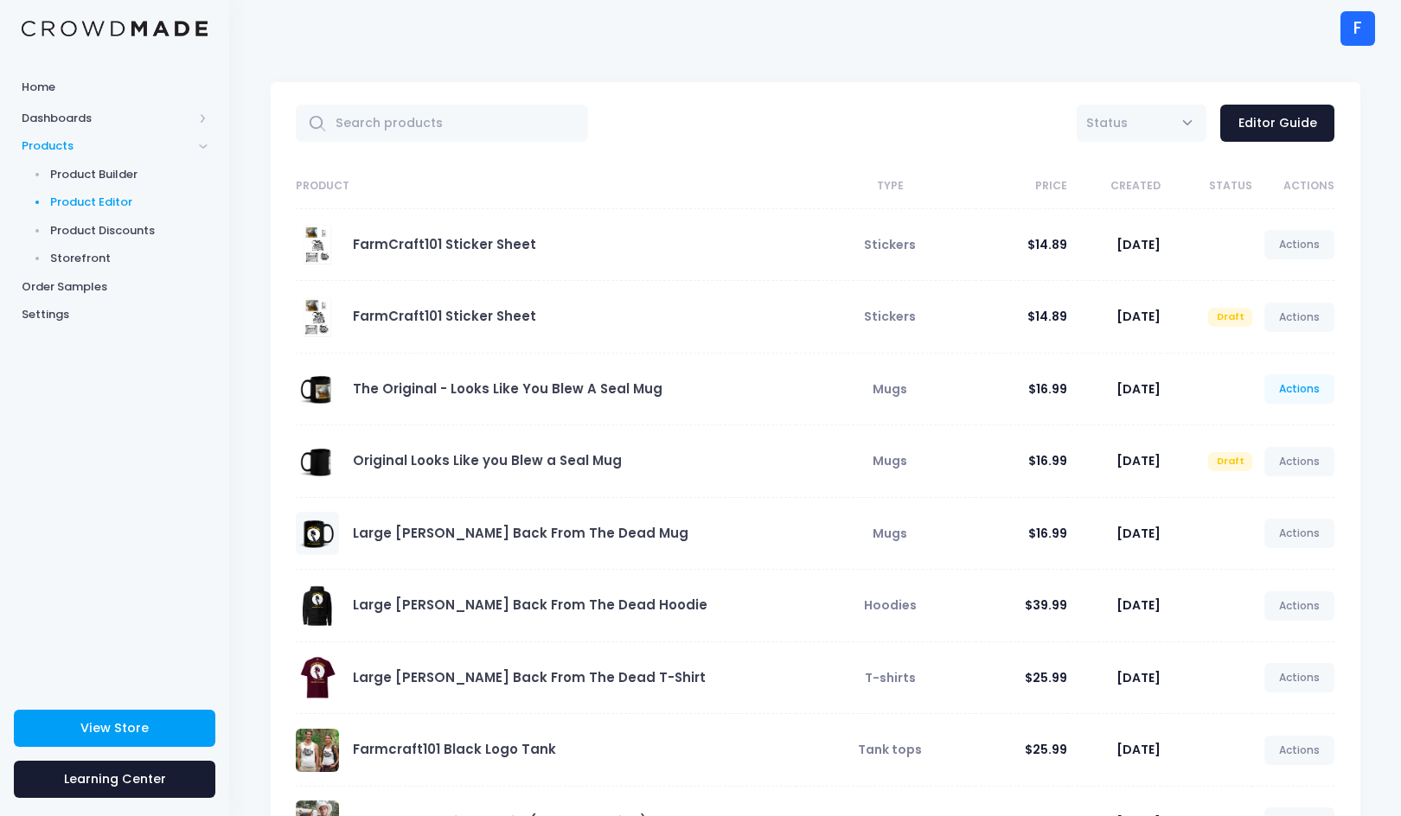
click at [1314, 389] on link "Actions" at bounding box center [1299, 388] width 71 height 29
click at [1256, 423] on link "Edit" at bounding box center [1282, 430] width 92 height 30
click at [456, 389] on link "The Original - Looks Like You Blew A Seal Mug" at bounding box center [508, 389] width 310 height 18
click at [1312, 384] on link "Actions" at bounding box center [1299, 388] width 71 height 29
click at [1301, 390] on link "Actions" at bounding box center [1299, 388] width 71 height 29
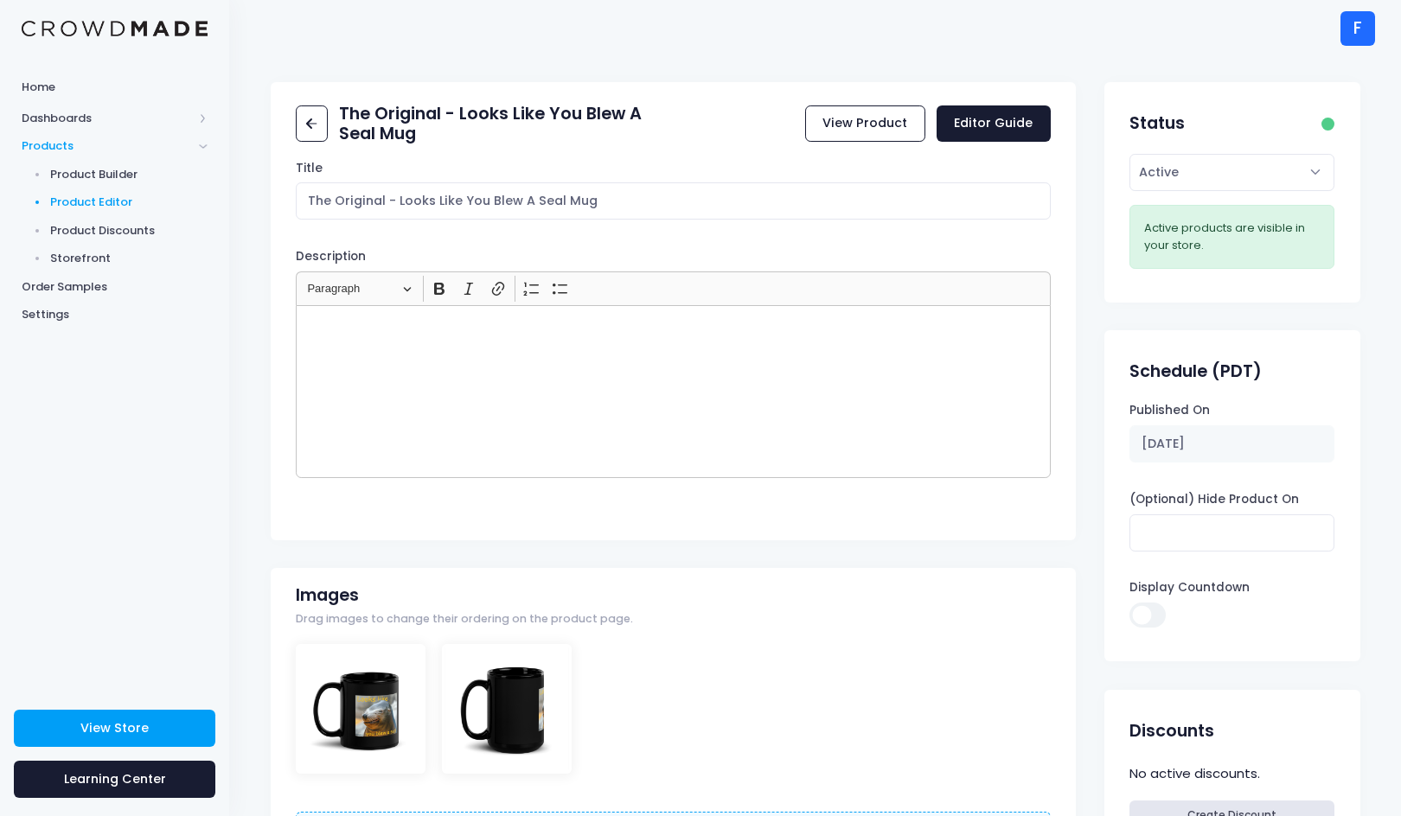
click at [91, 200] on span "Product Editor" at bounding box center [129, 202] width 158 height 17
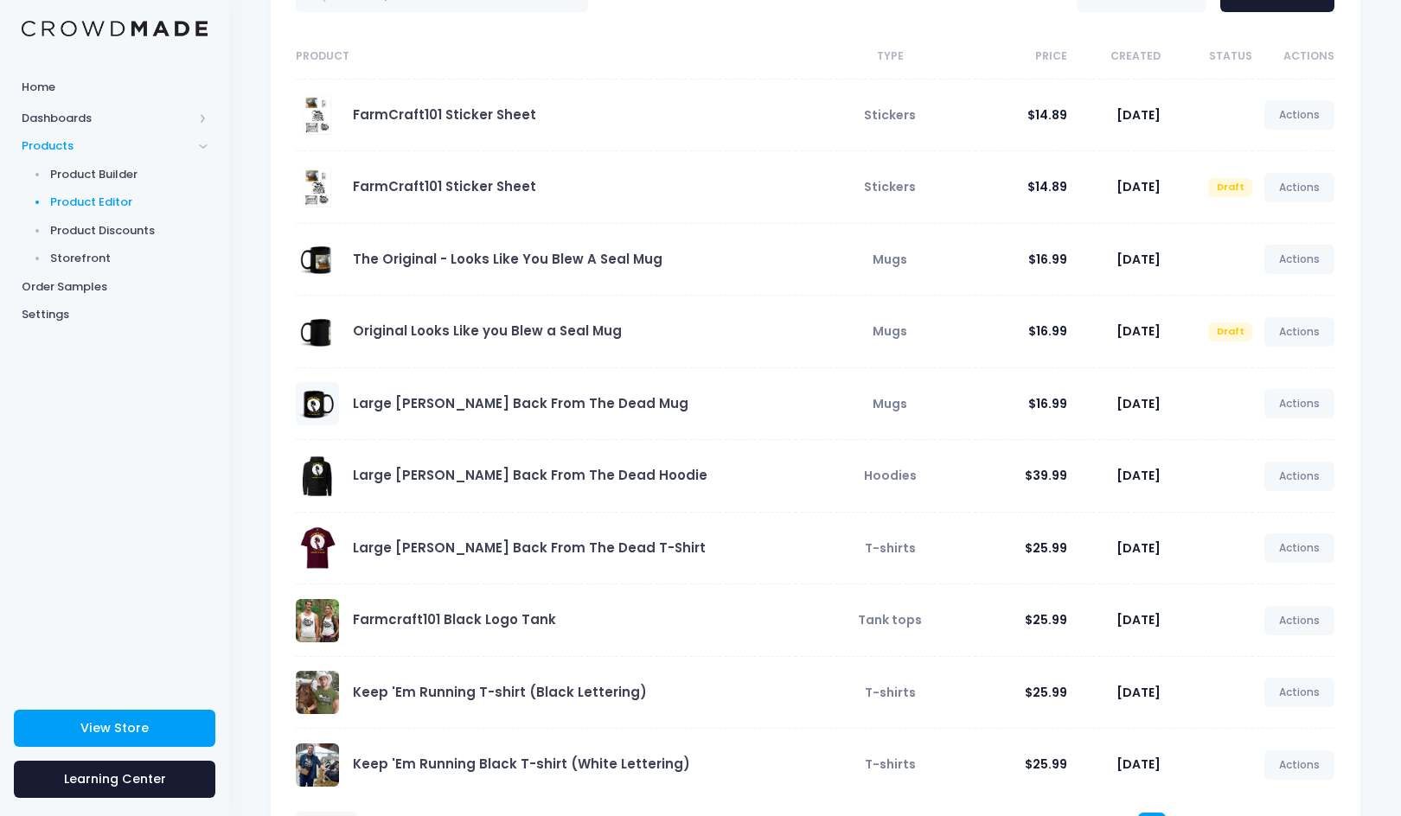
scroll to position [214, 0]
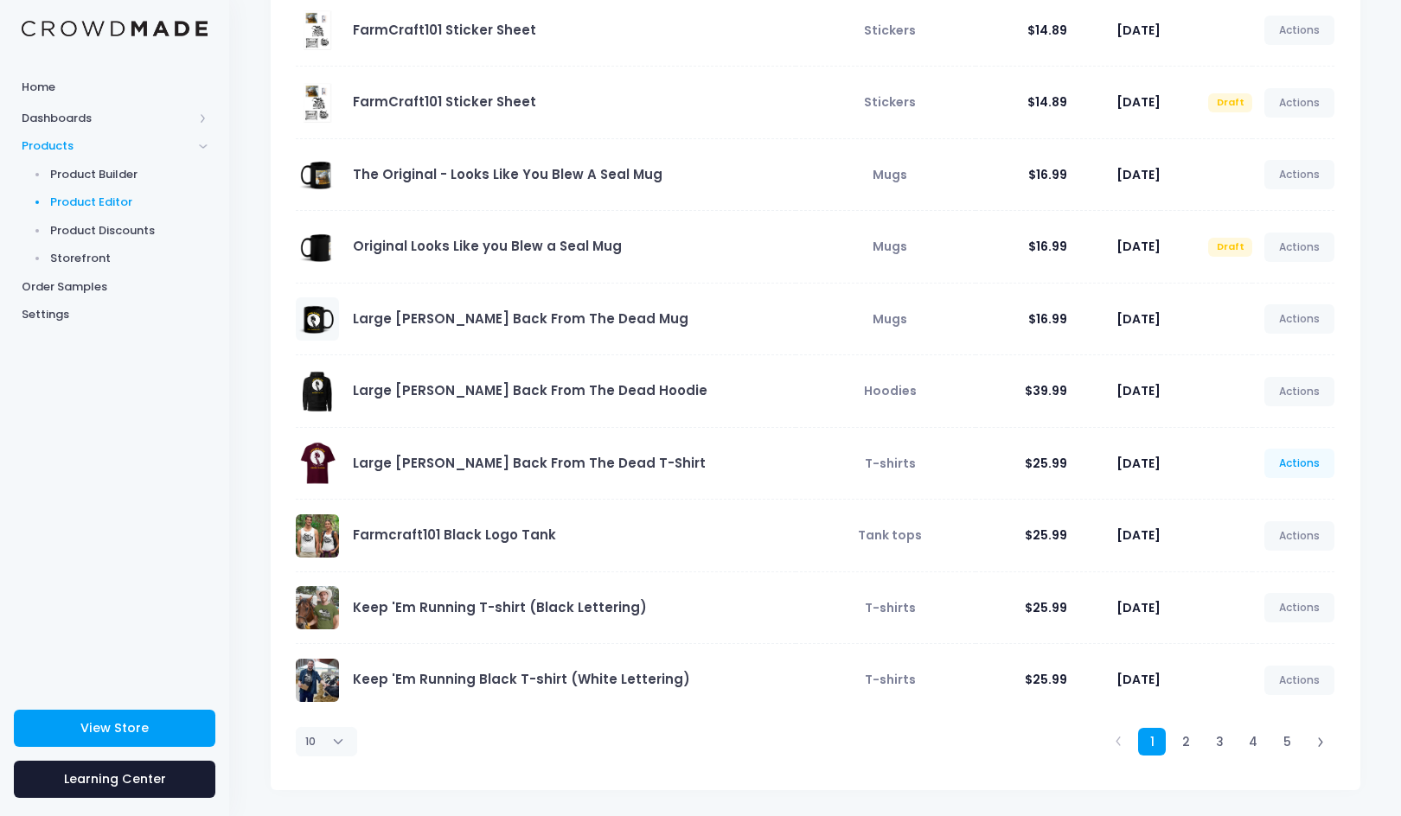
click at [1308, 464] on link "Actions" at bounding box center [1299, 463] width 71 height 29
click at [1261, 509] on link "Edit" at bounding box center [1282, 505] width 92 height 30
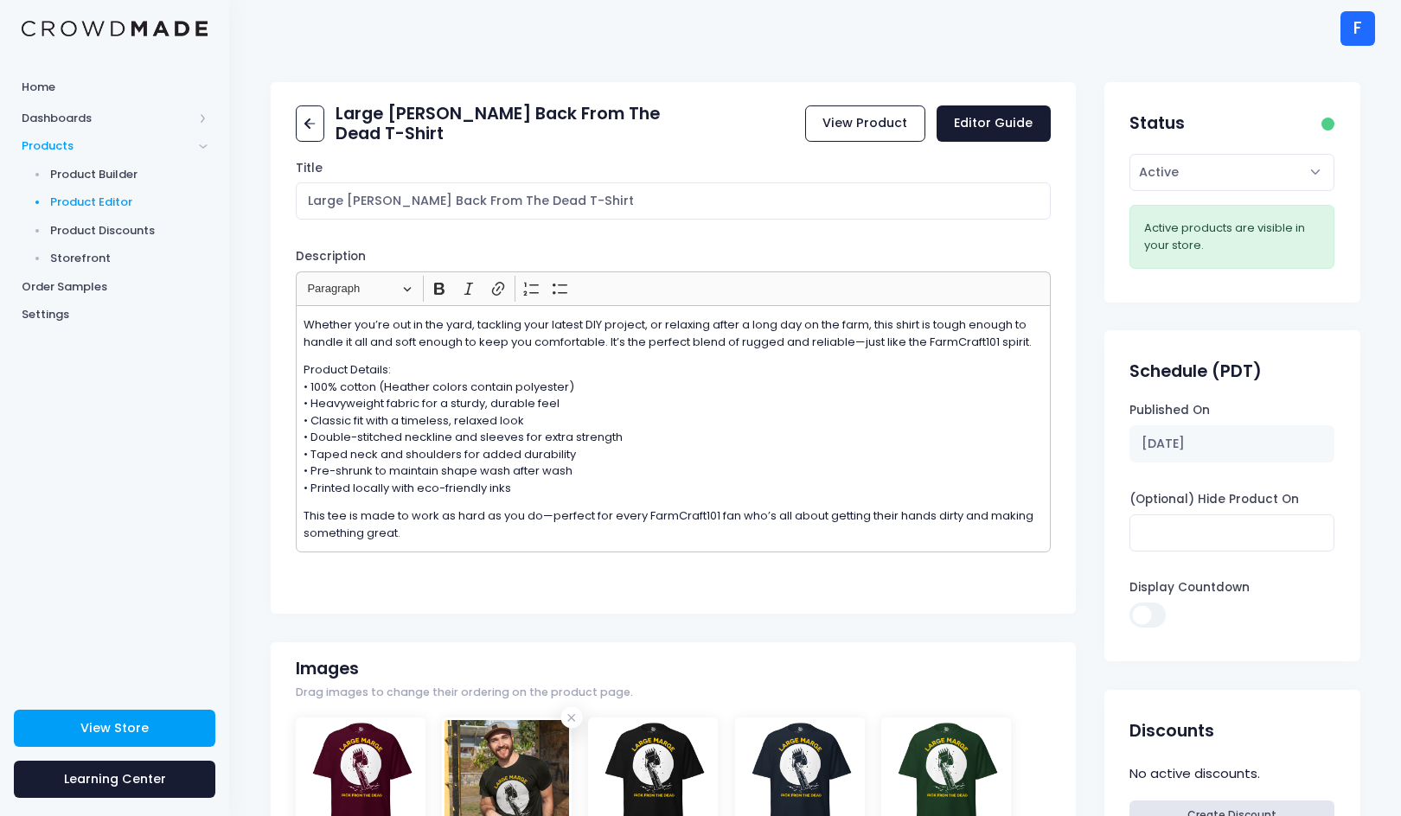
click at [115, 197] on span "Product Editor" at bounding box center [129, 202] width 158 height 17
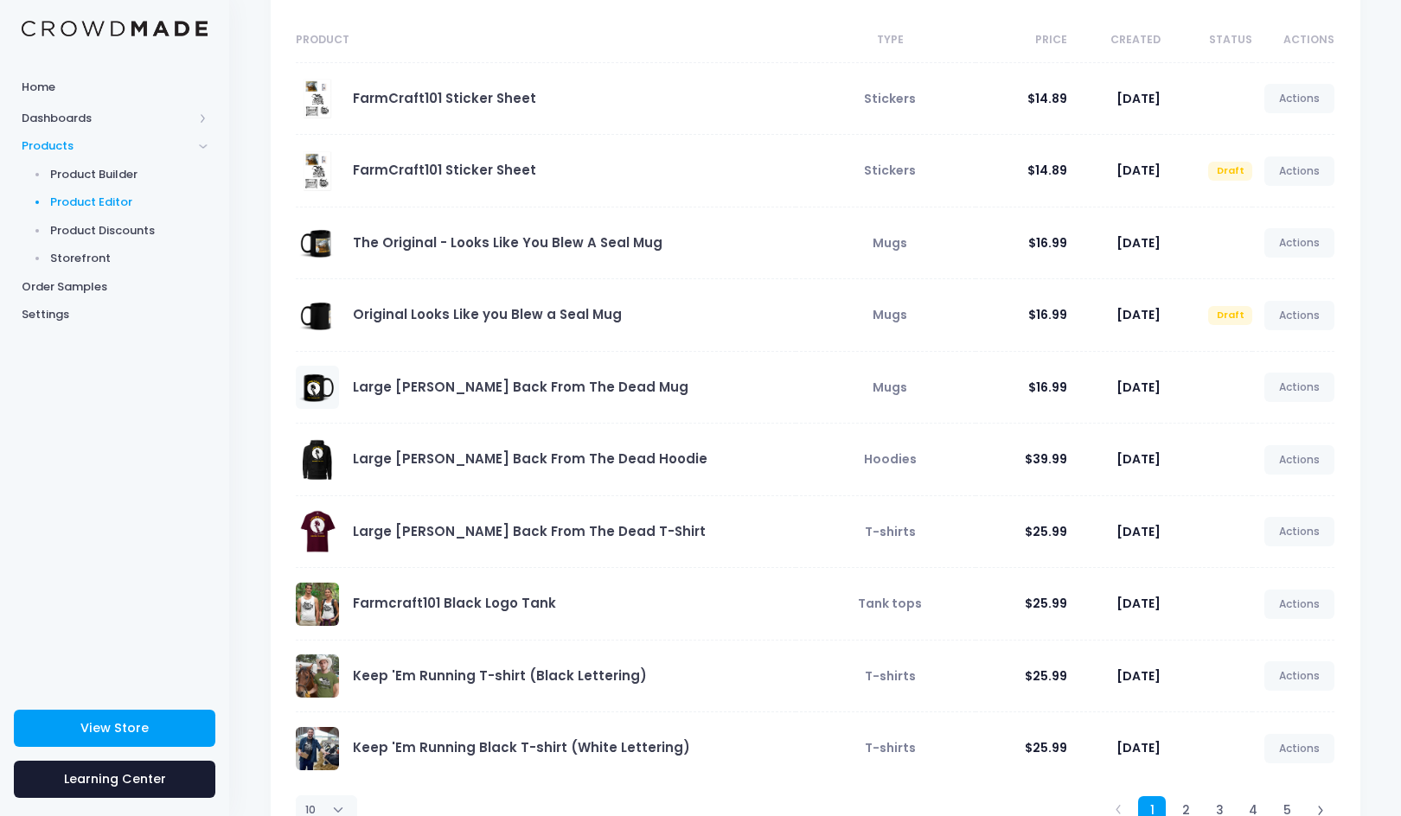
scroll to position [214, 0]
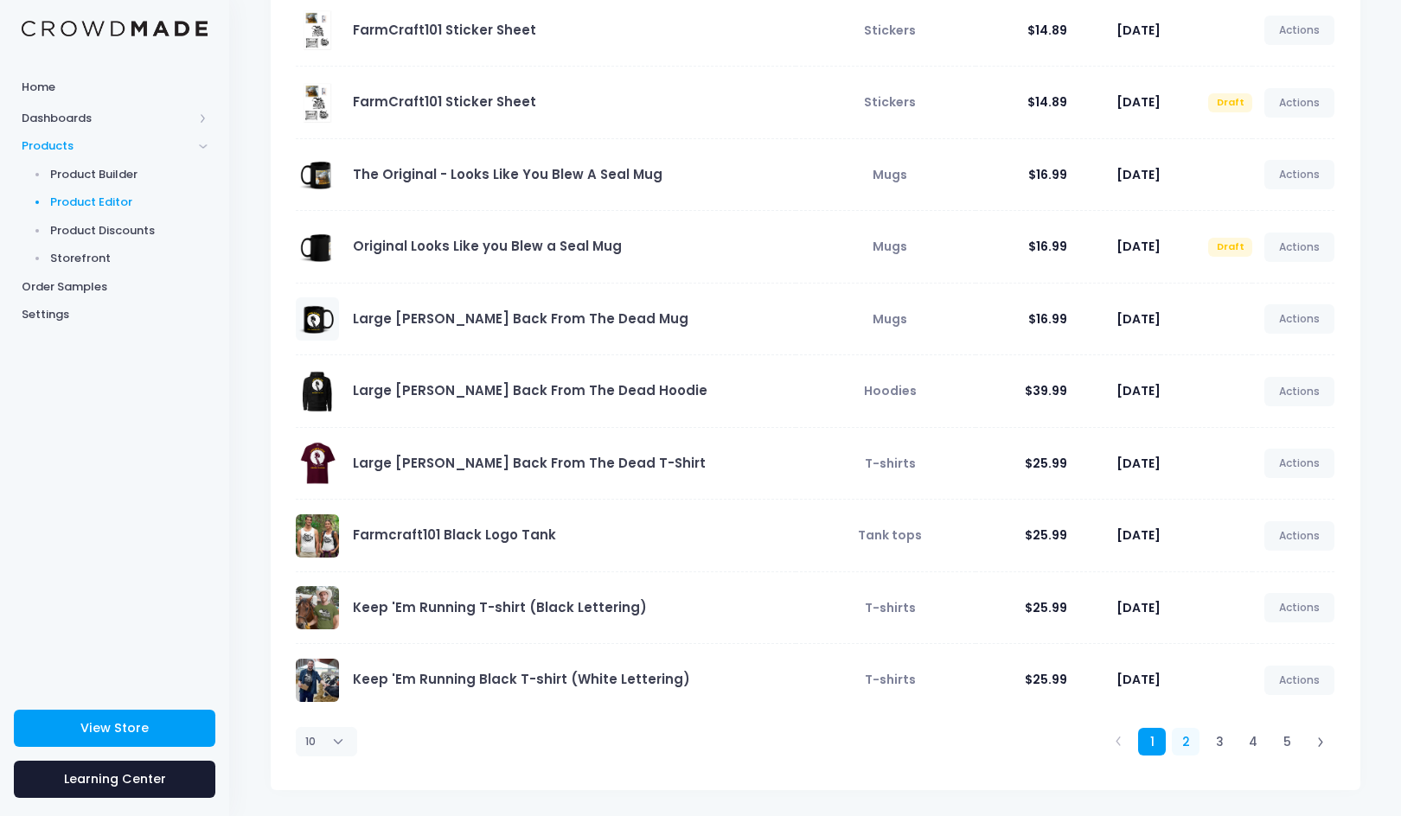
click at [1186, 743] on link "2" at bounding box center [1186, 742] width 29 height 29
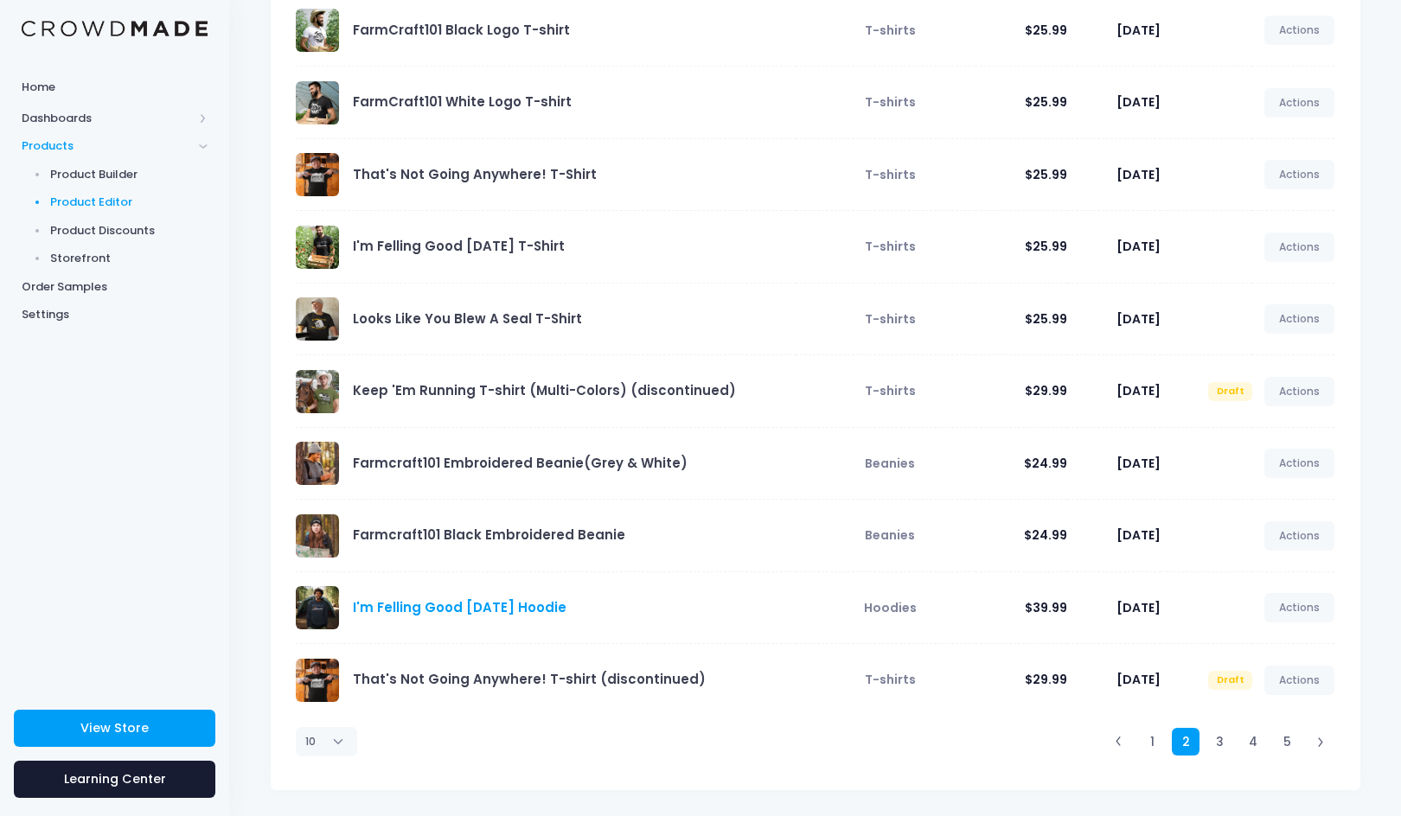
click at [509, 610] on link "I'm Felling Good [DATE] Hoodie" at bounding box center [460, 607] width 214 height 18
click at [1312, 610] on link "Actions" at bounding box center [1299, 607] width 71 height 29
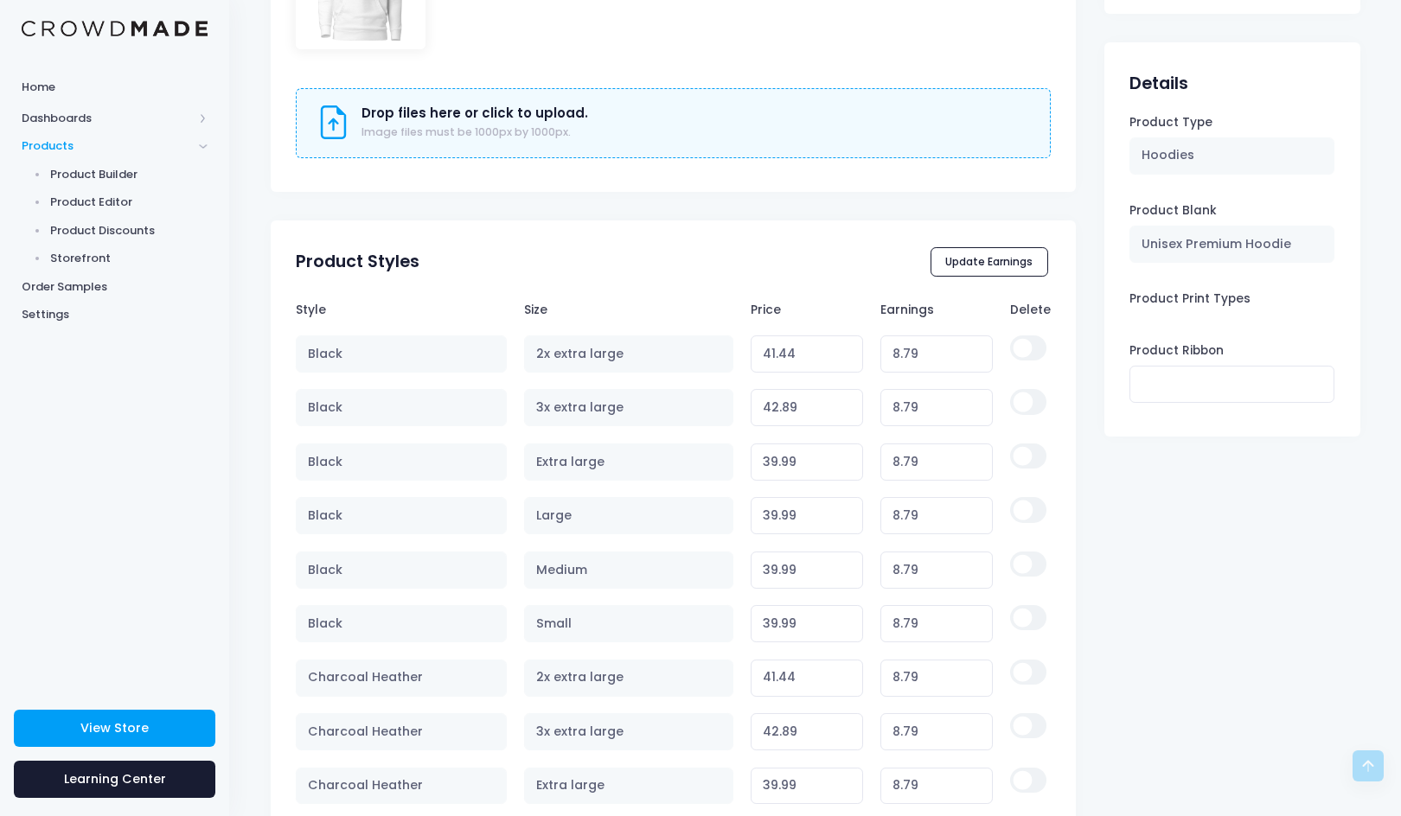
scroll to position [1094, 0]
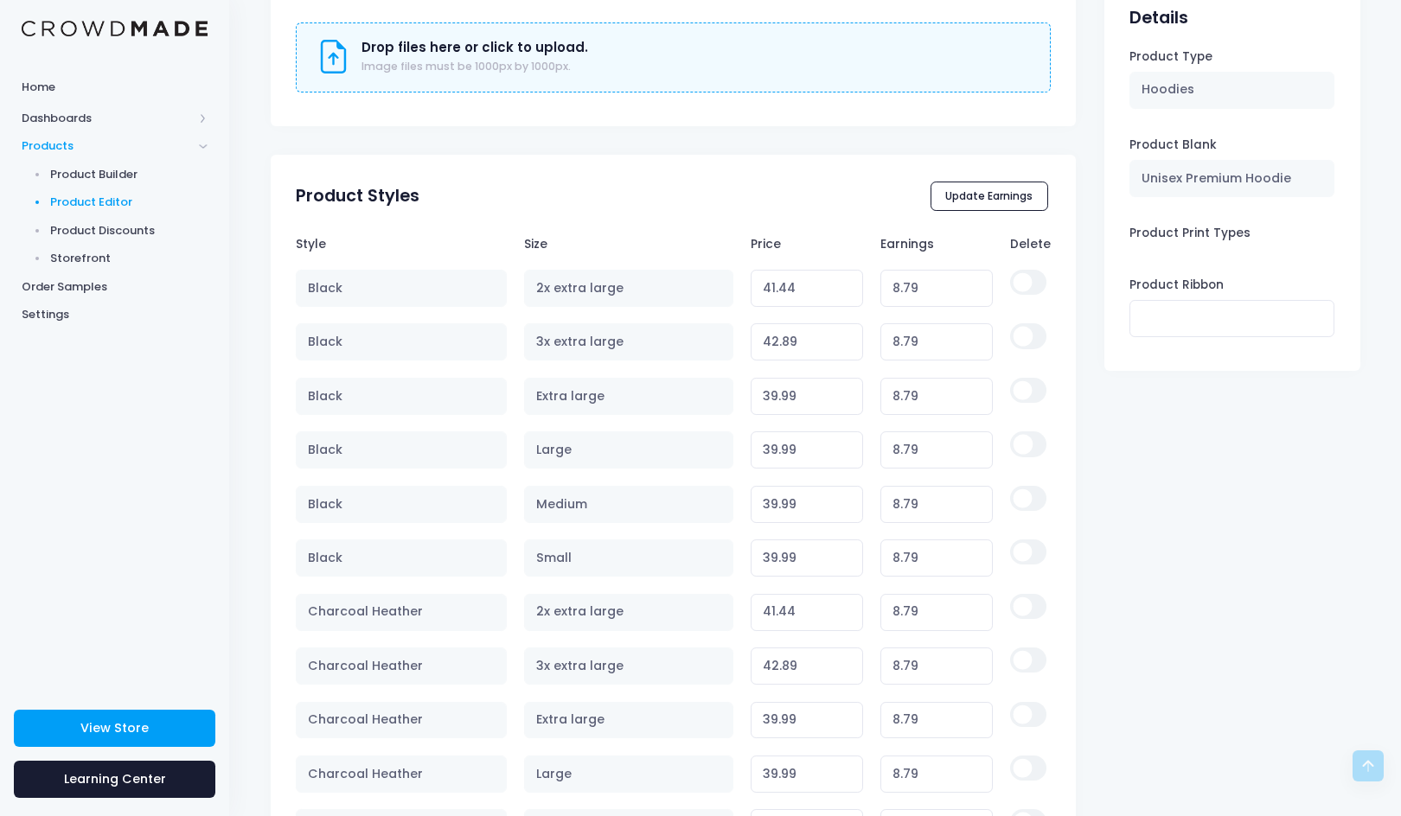
click at [108, 198] on span "Product Editor" at bounding box center [129, 202] width 158 height 17
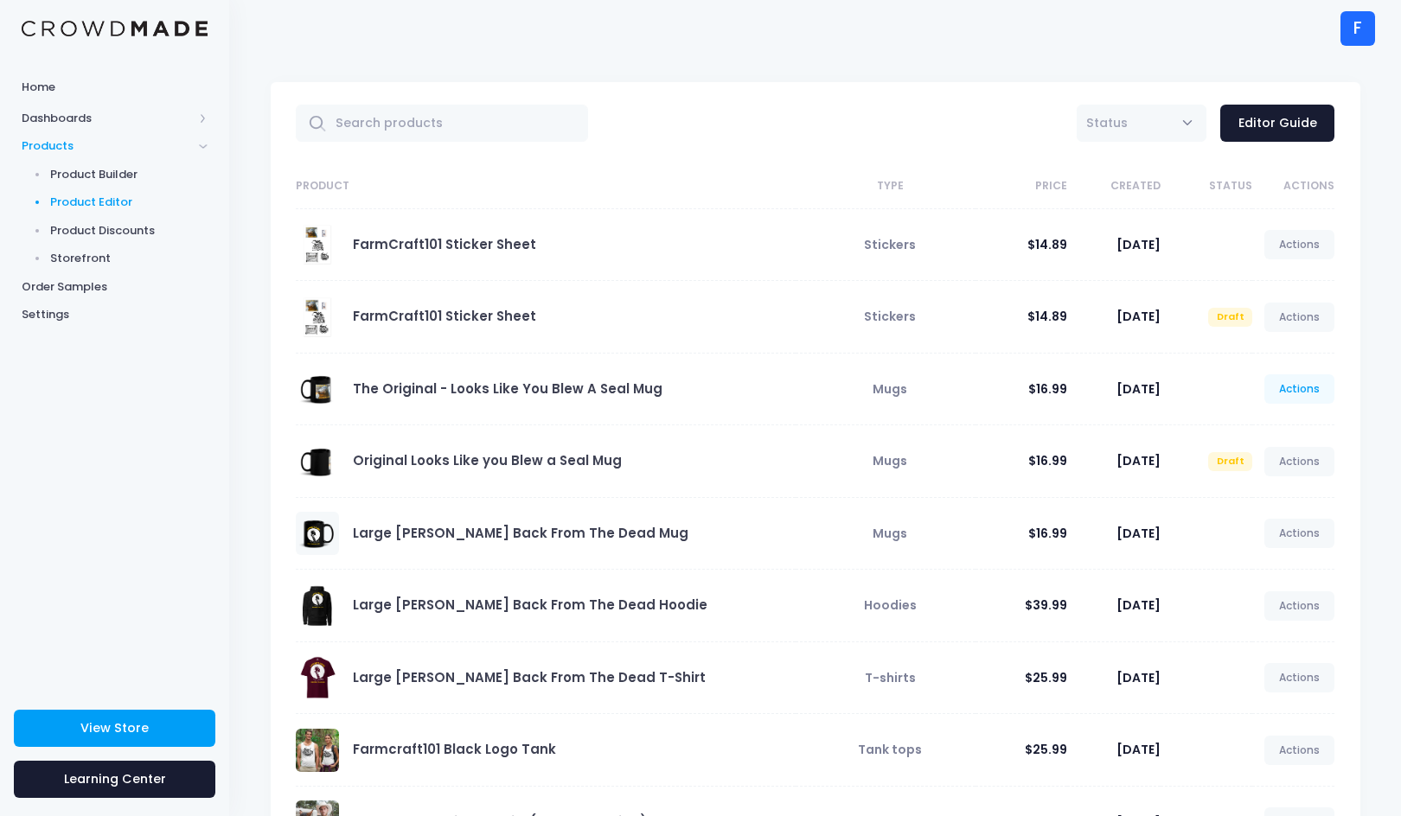
click at [1312, 392] on link "Actions" at bounding box center [1299, 388] width 71 height 29
click at [1258, 436] on link "Edit" at bounding box center [1282, 430] width 92 height 30
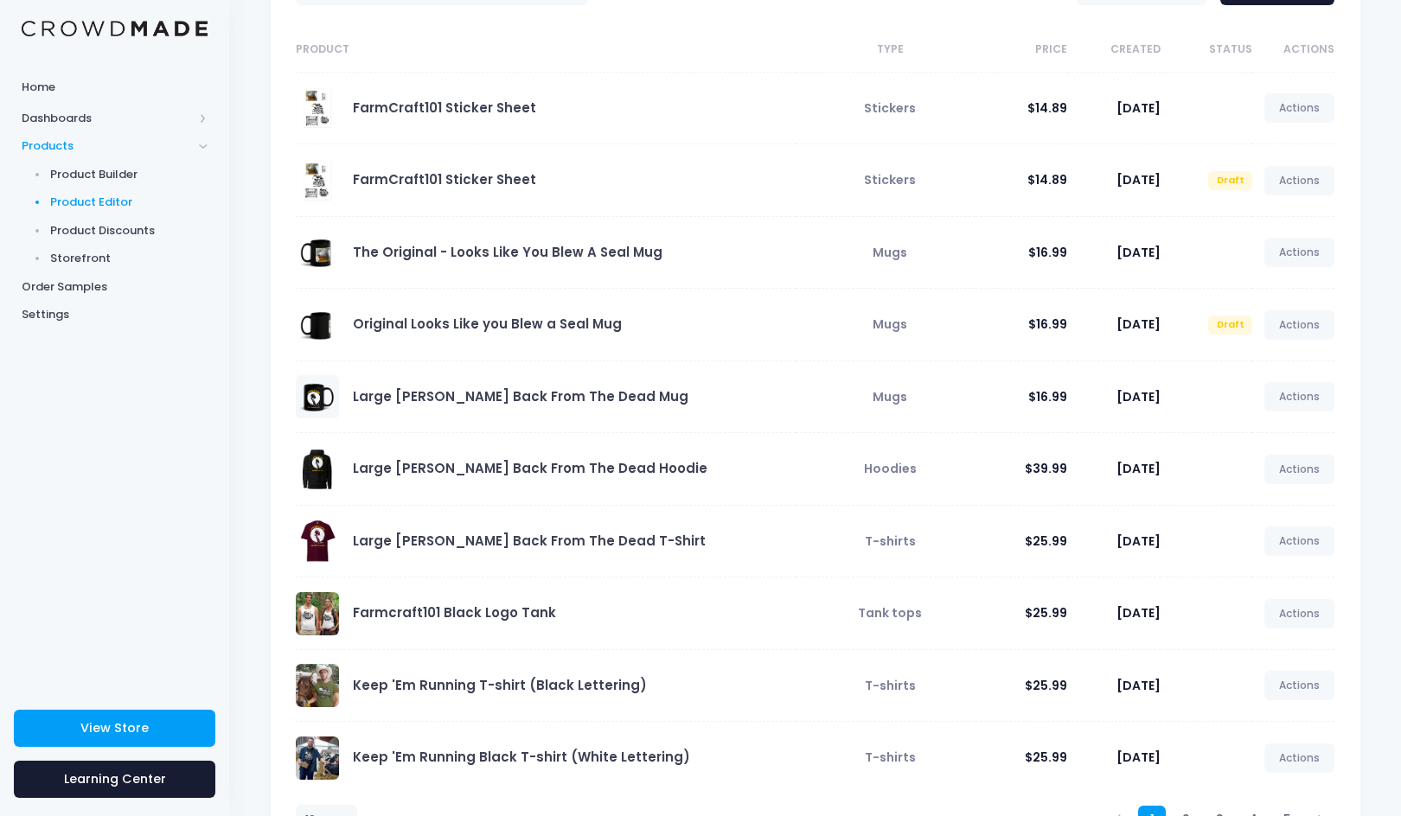
scroll to position [214, 0]
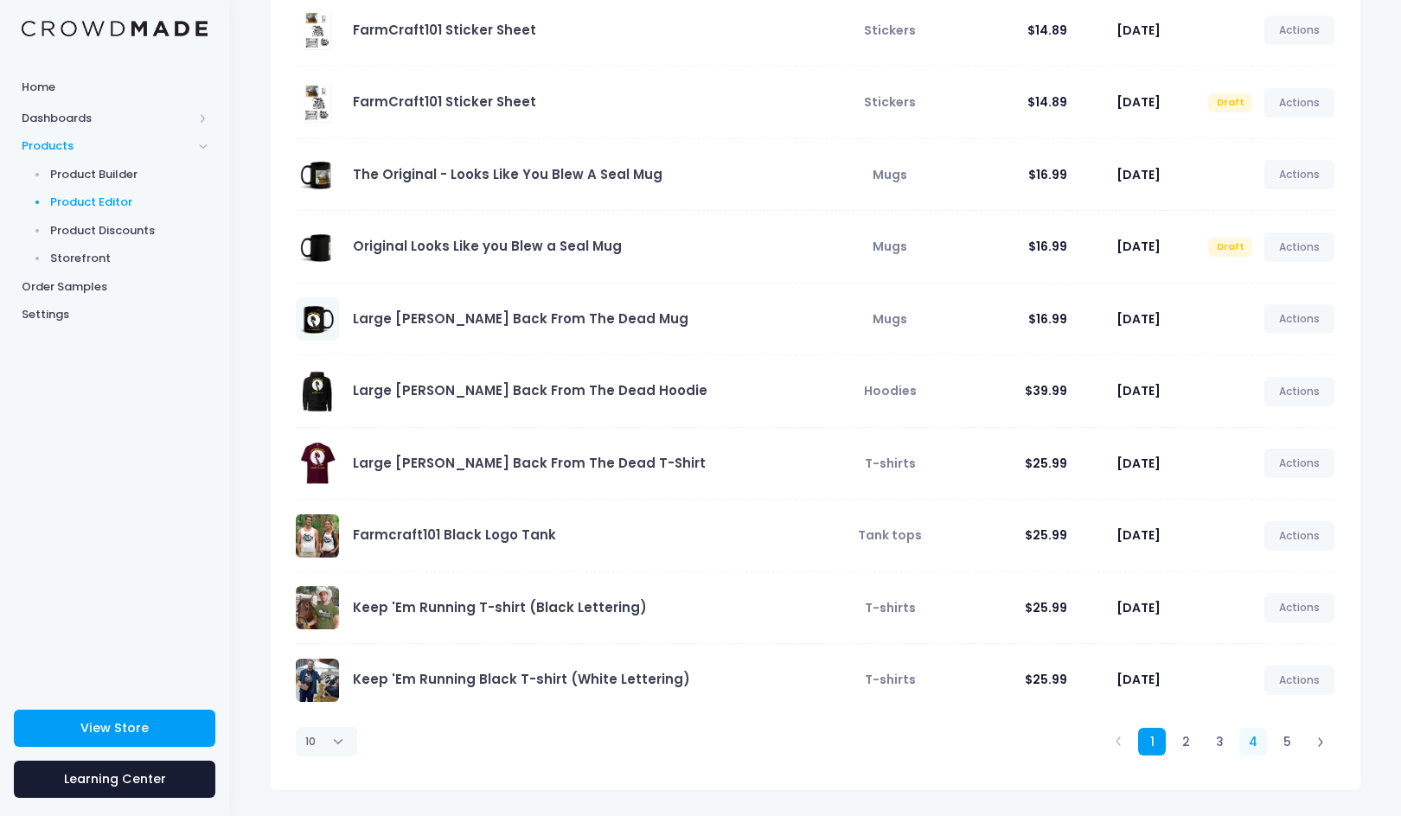
click at [1247, 743] on link "4" at bounding box center [1253, 742] width 29 height 29
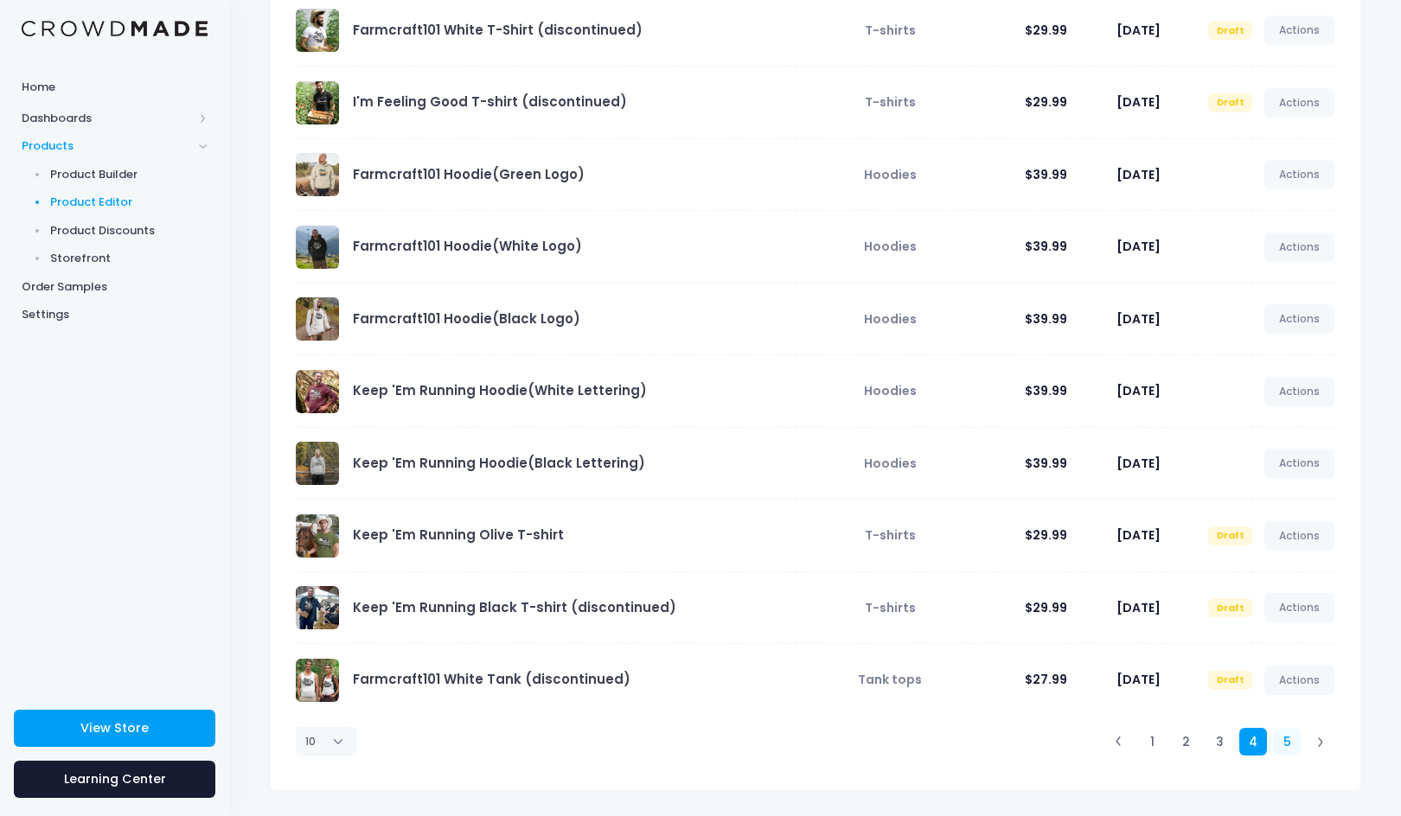
click at [1283, 741] on link "5" at bounding box center [1287, 742] width 29 height 29
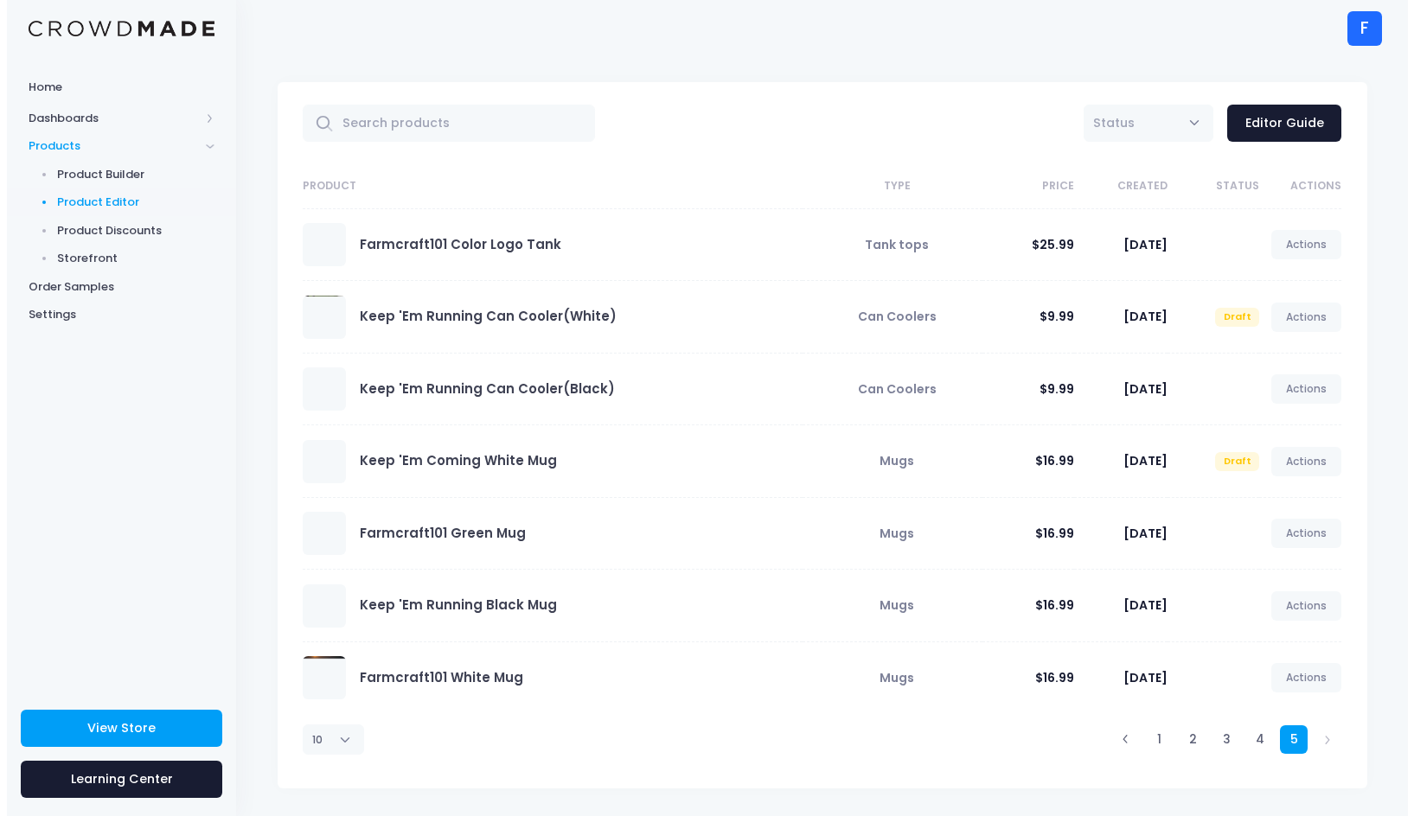
scroll to position [0, 0]
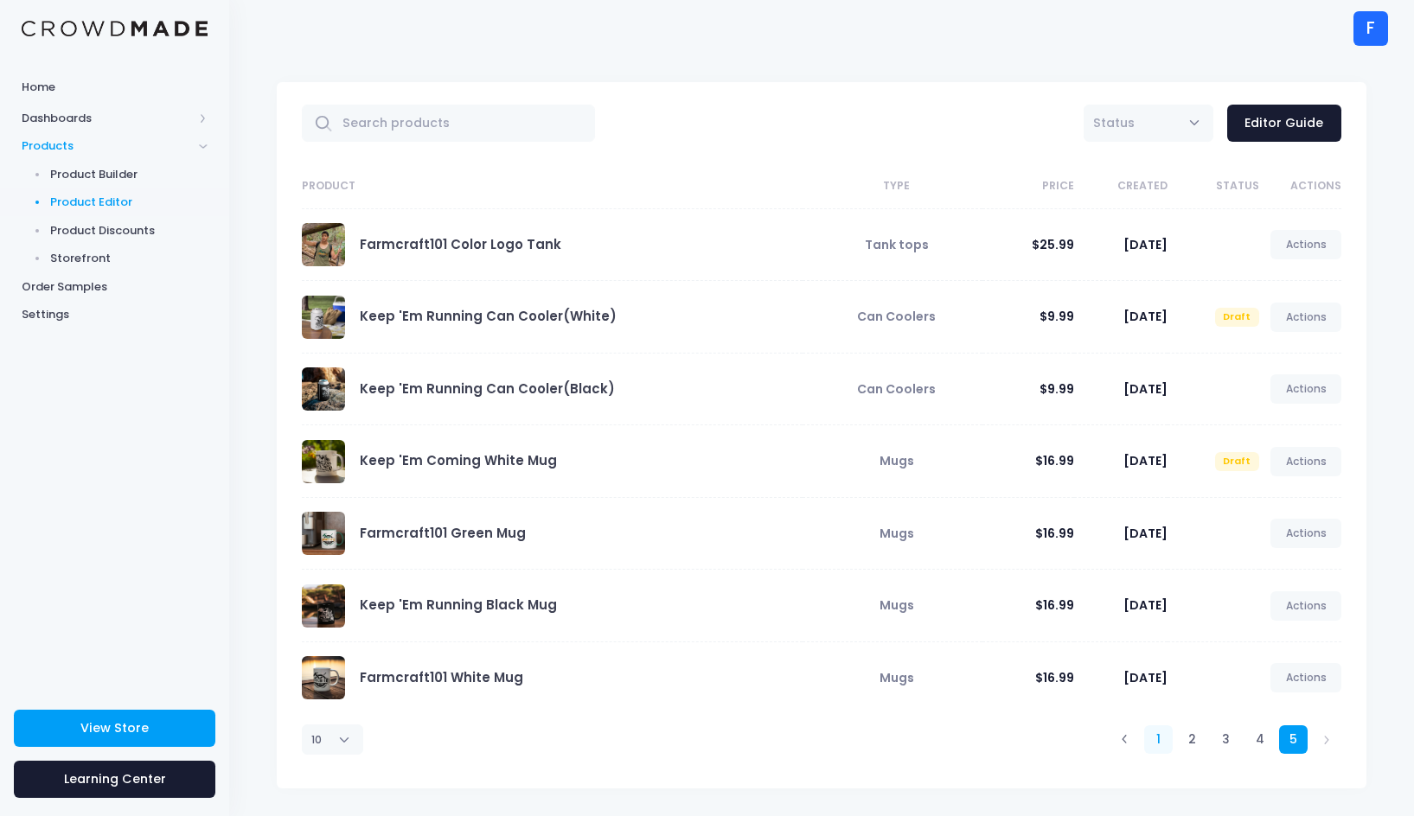
click at [1149, 737] on link "1" at bounding box center [1158, 740] width 29 height 29
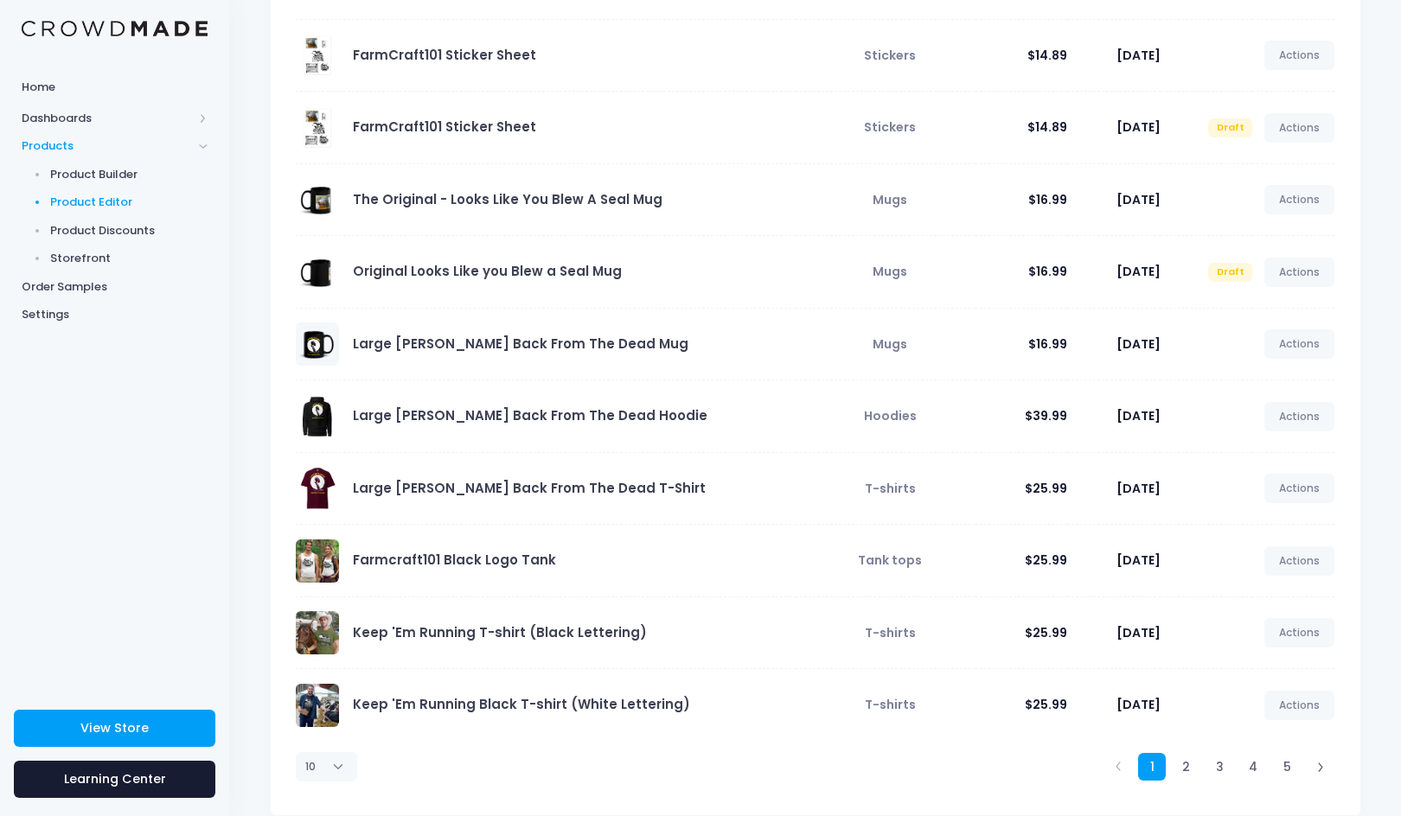
scroll to position [1, 0]
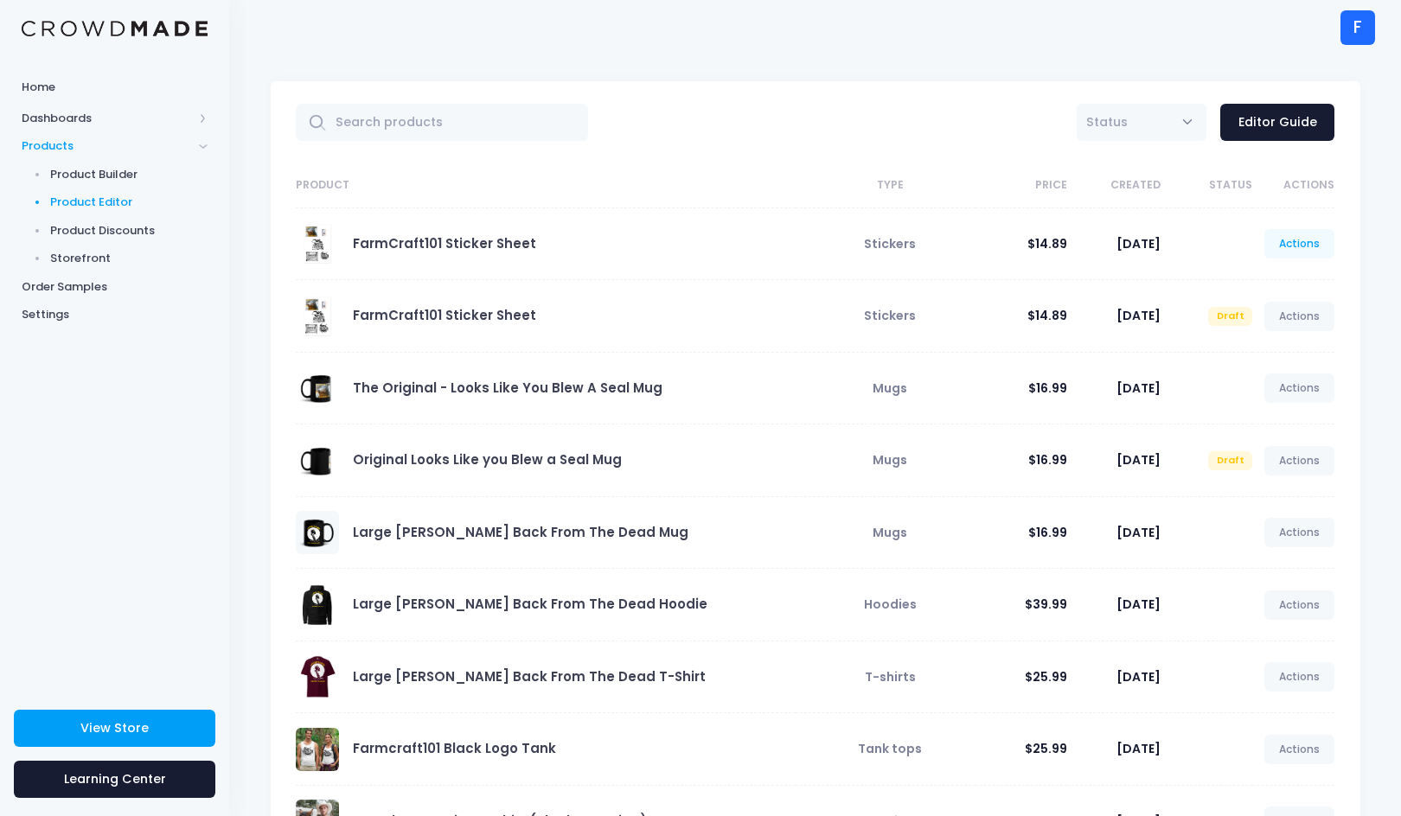
click at [1299, 240] on link "Actions" at bounding box center [1299, 243] width 71 height 29
click at [1264, 283] on link "Edit" at bounding box center [1282, 285] width 92 height 30
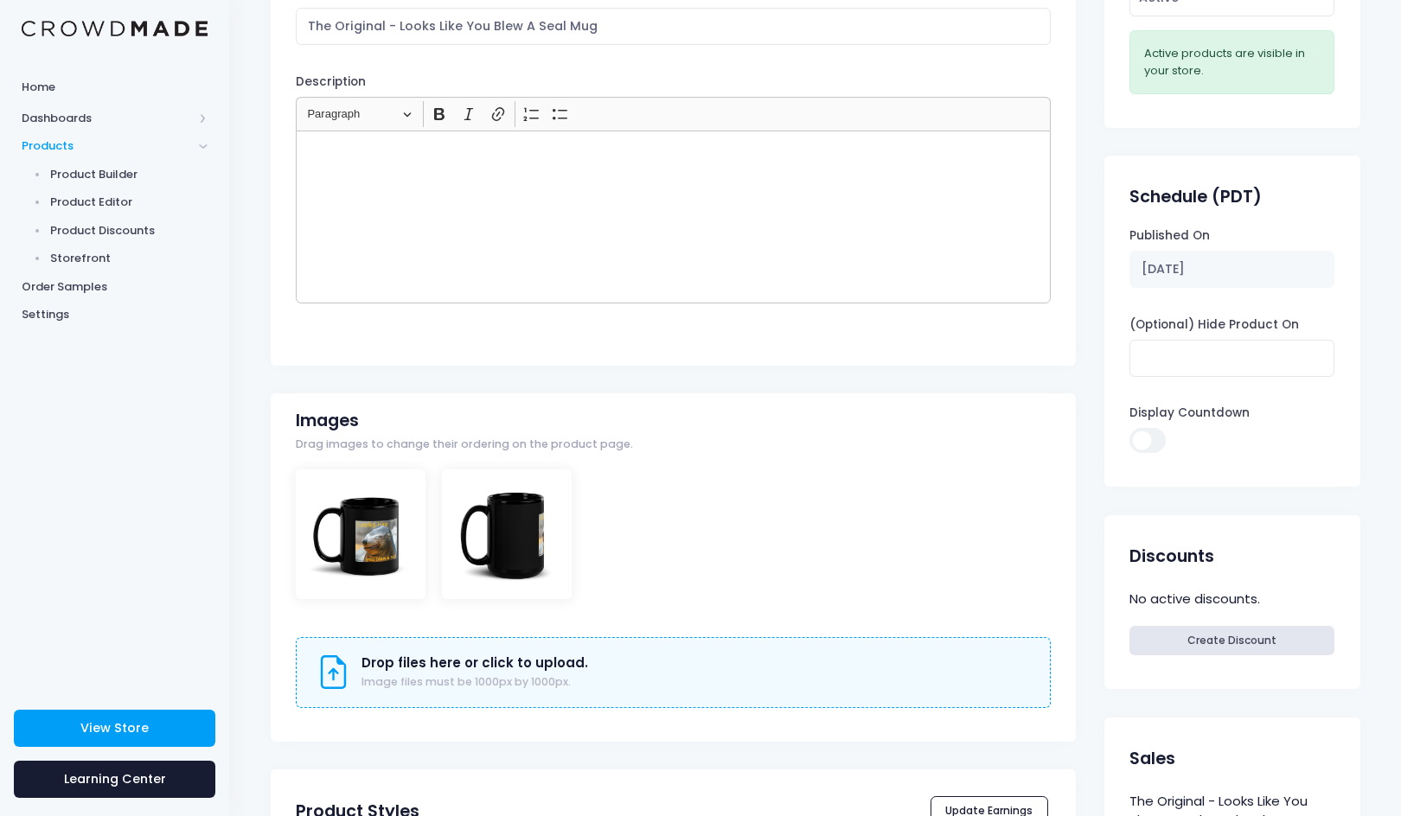
scroll to position [490, 0]
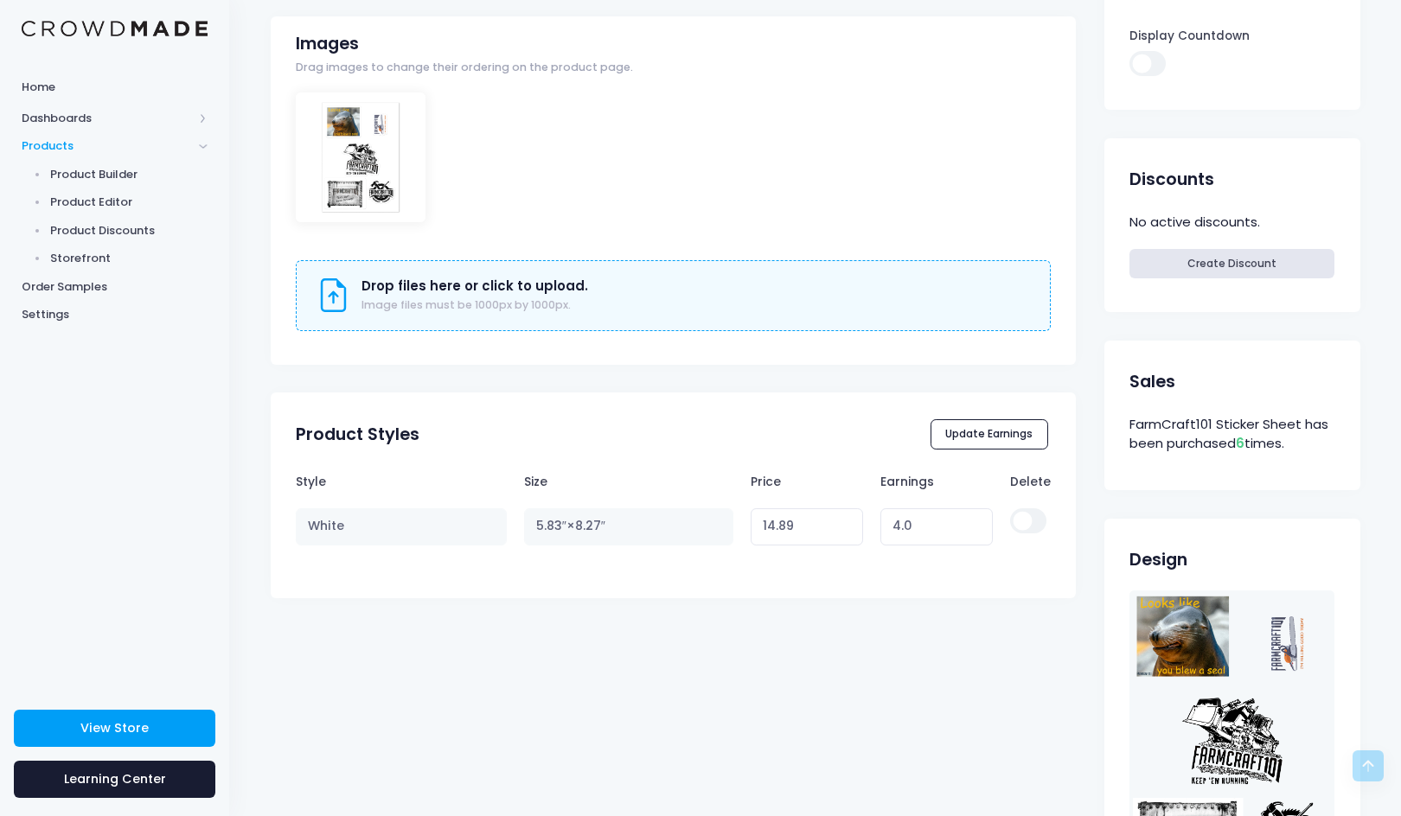
scroll to position [555, 0]
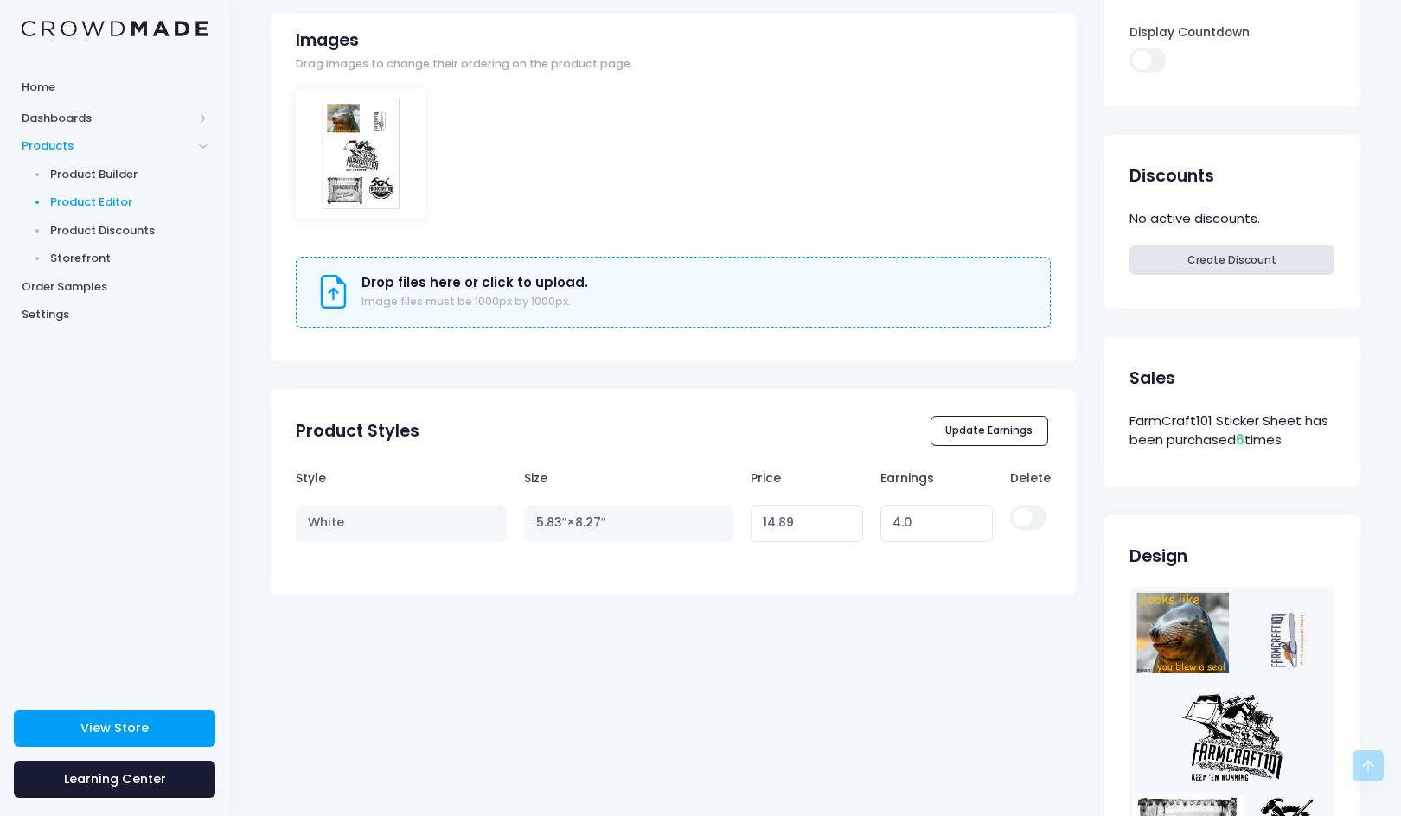
click at [125, 196] on span "Product Editor" at bounding box center [129, 202] width 158 height 17
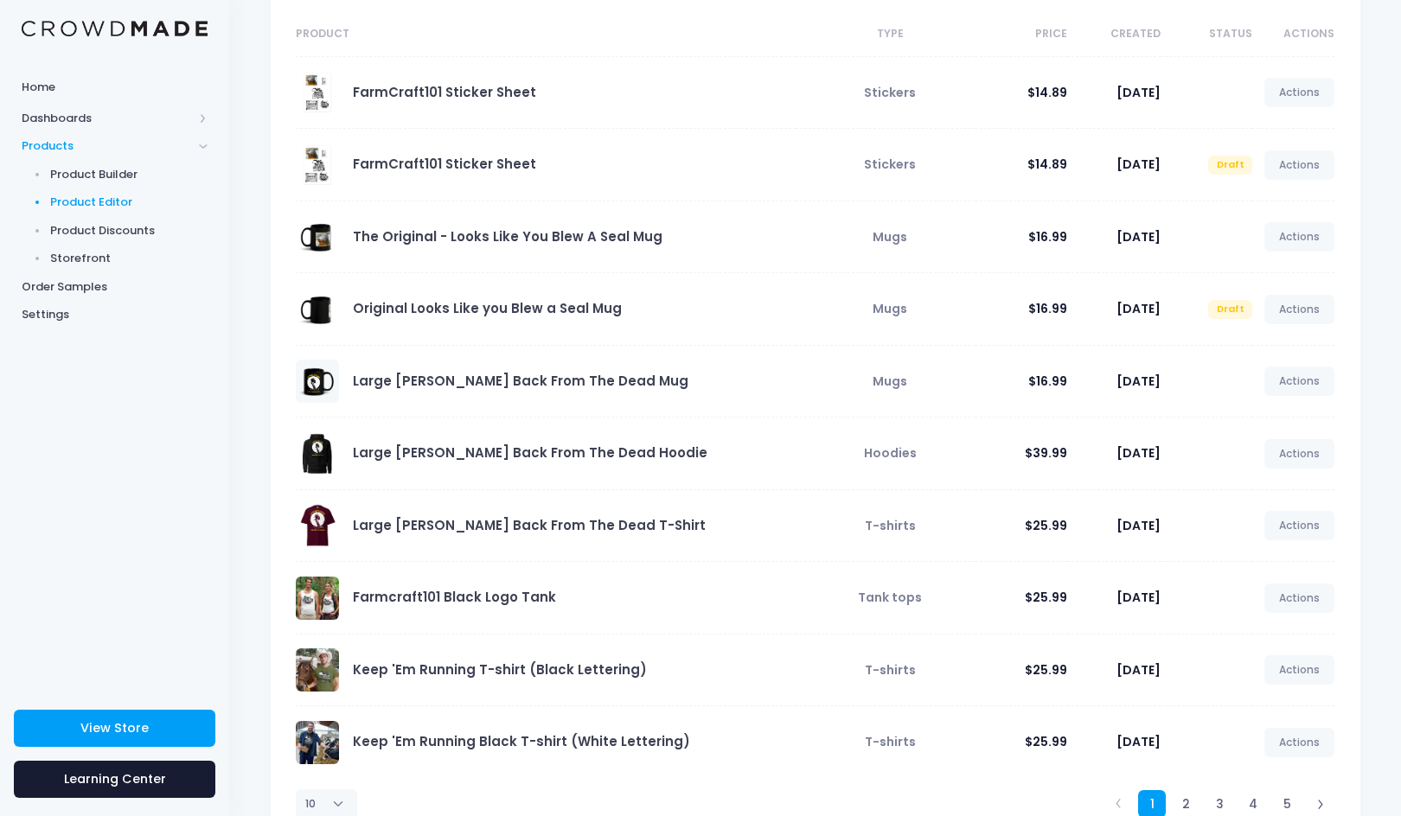
scroll to position [156, 0]
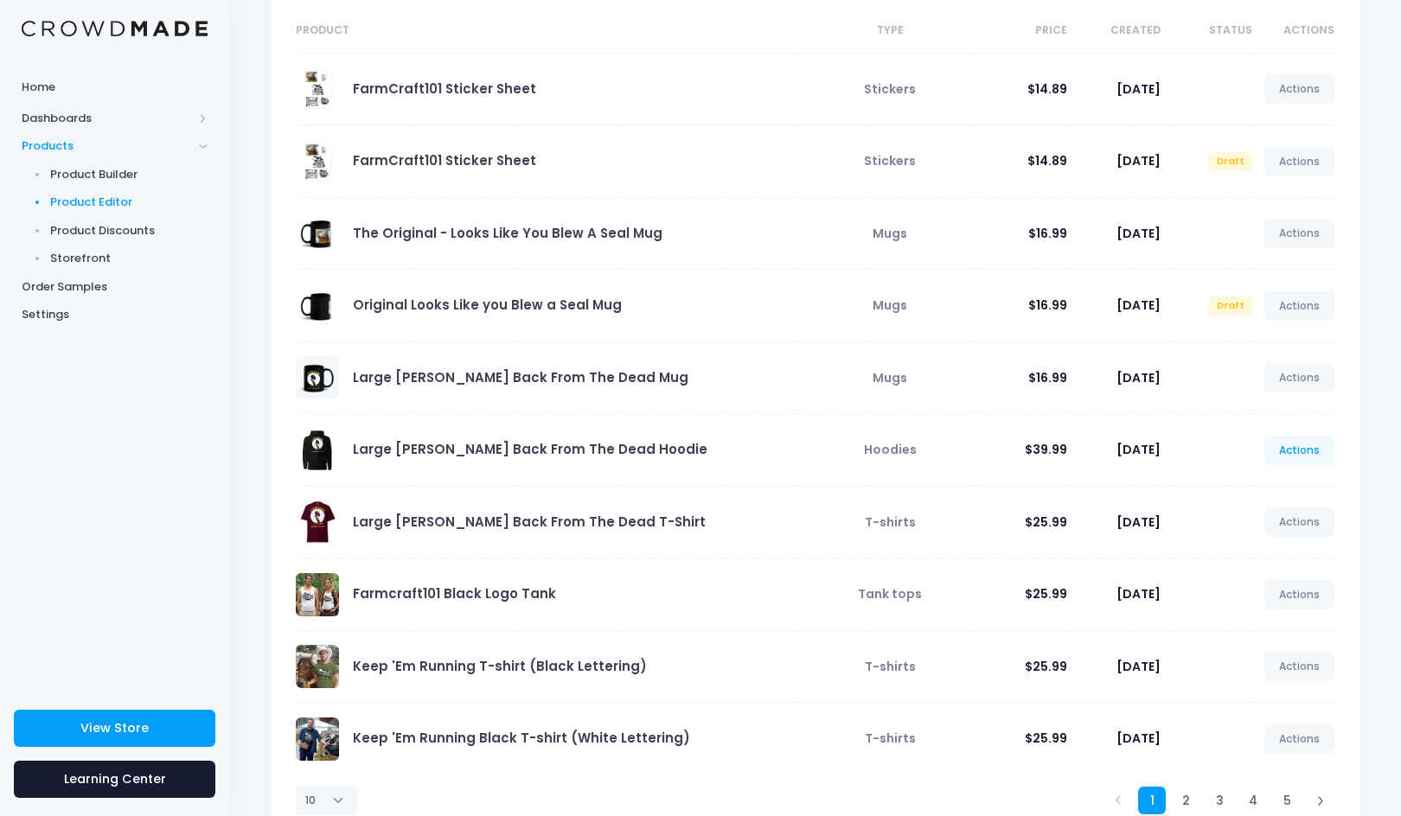
click at [1299, 450] on link "Actions" at bounding box center [1299, 450] width 71 height 29
click at [1274, 496] on link "Edit" at bounding box center [1282, 491] width 92 height 30
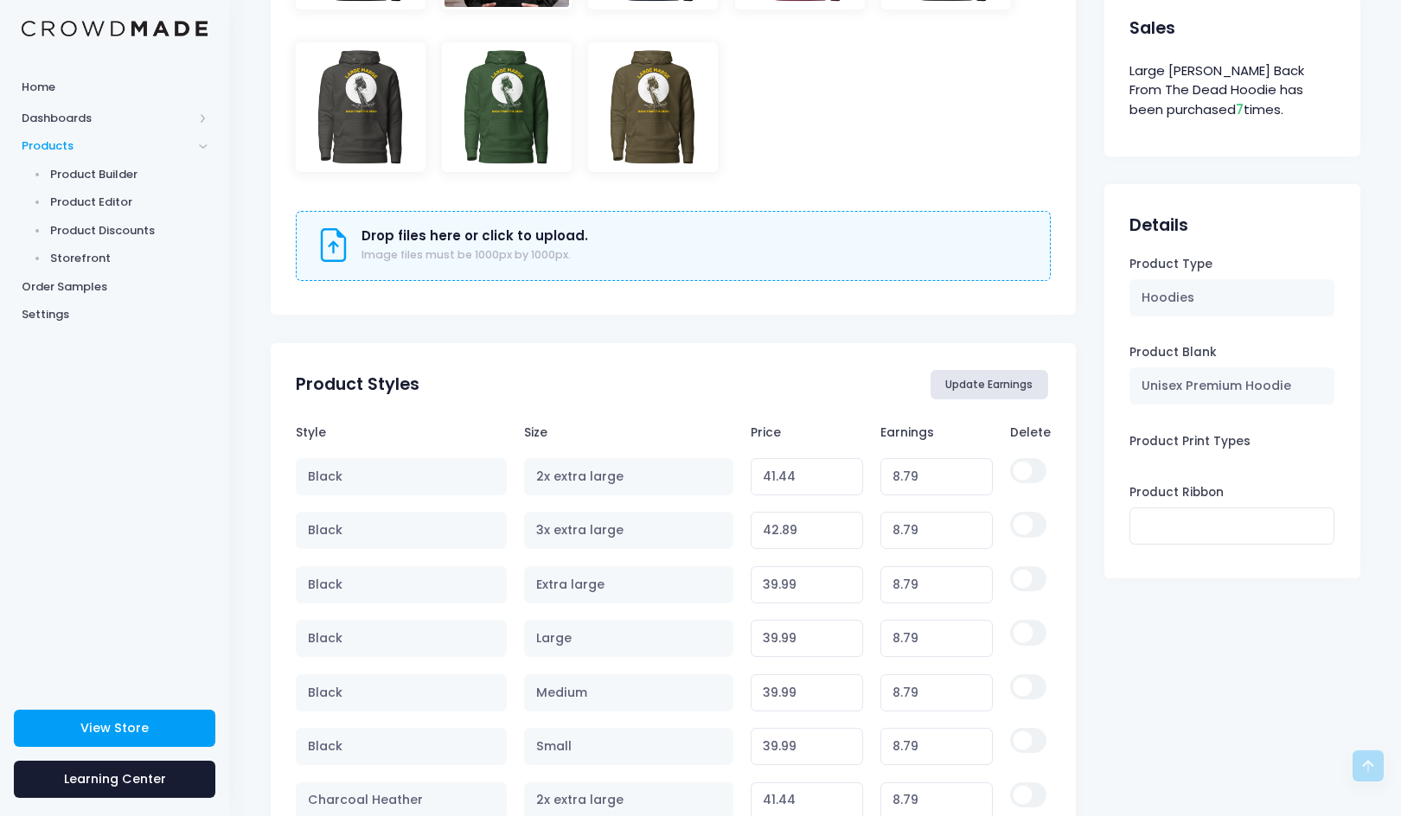
scroll to position [1058, 0]
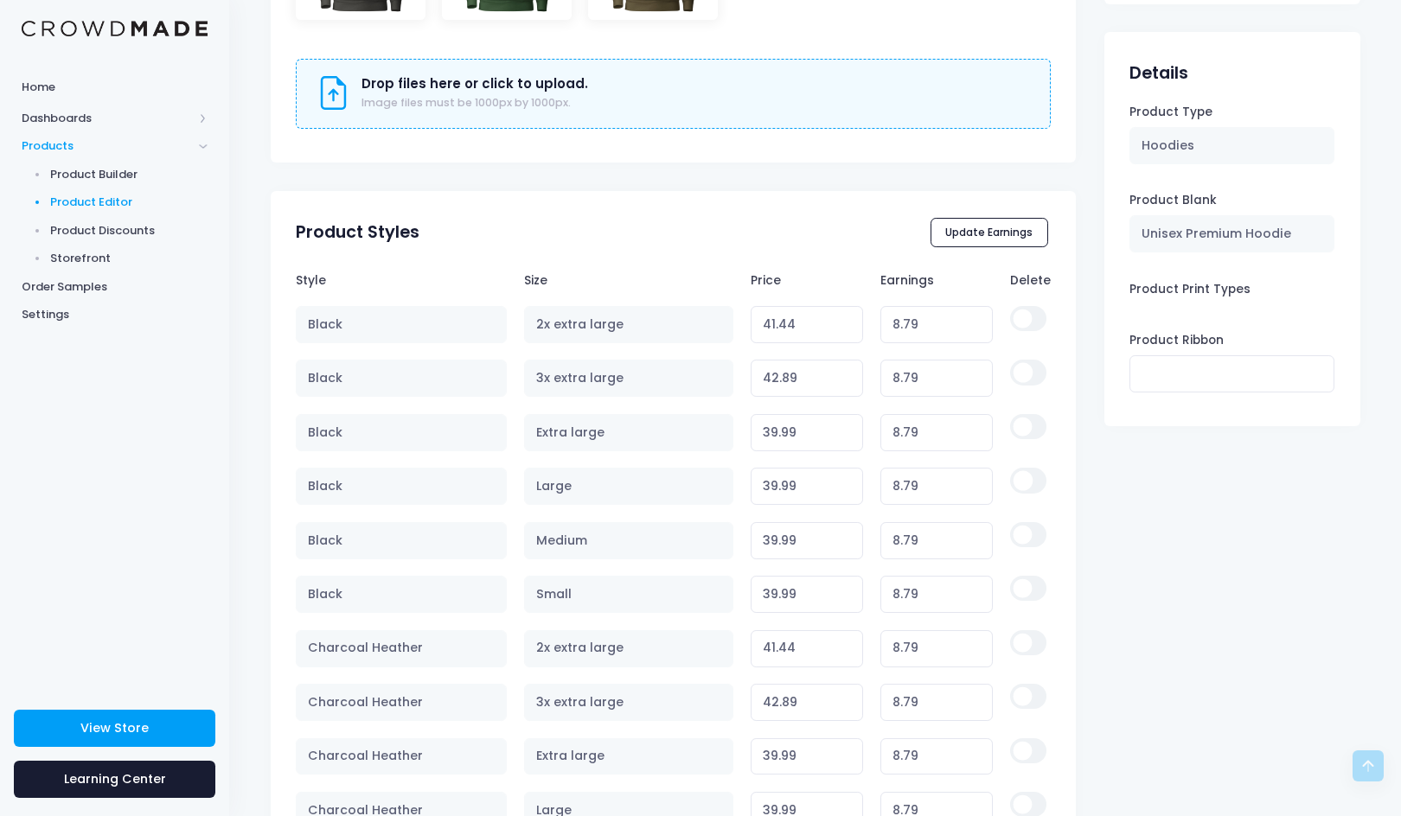
click at [99, 196] on span "Product Editor" at bounding box center [129, 202] width 158 height 17
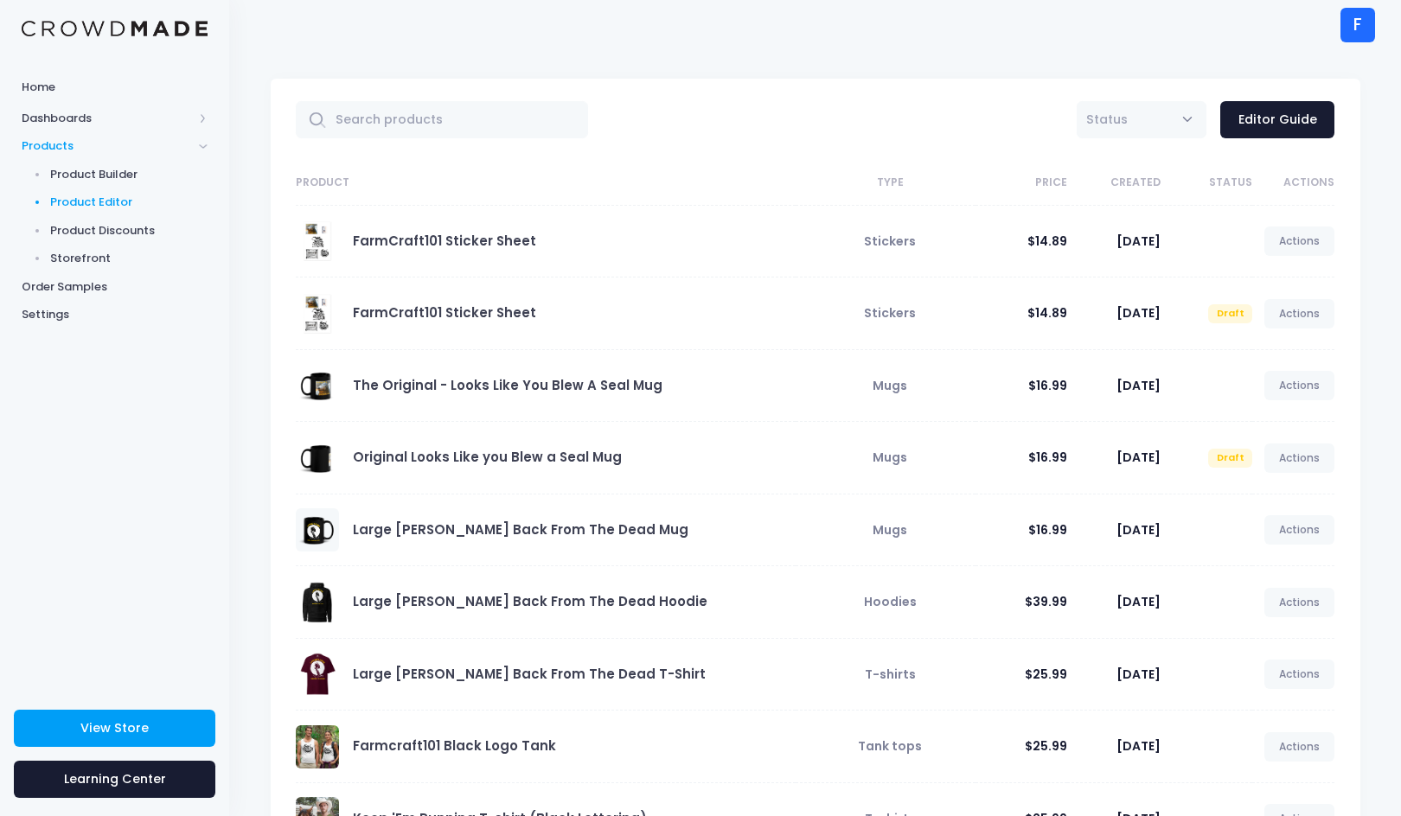
scroll to position [214, 0]
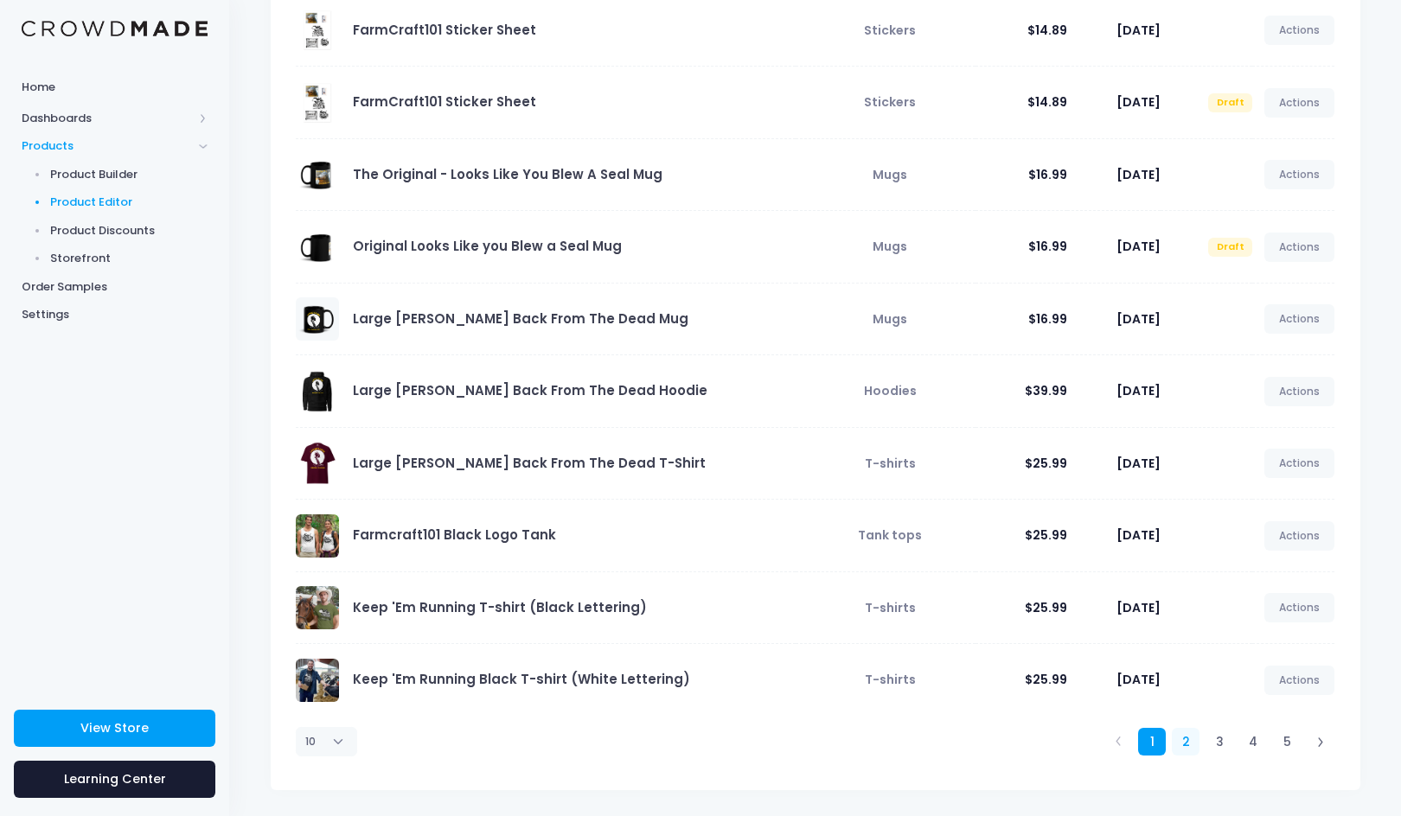
click at [1183, 738] on link "2" at bounding box center [1186, 742] width 29 height 29
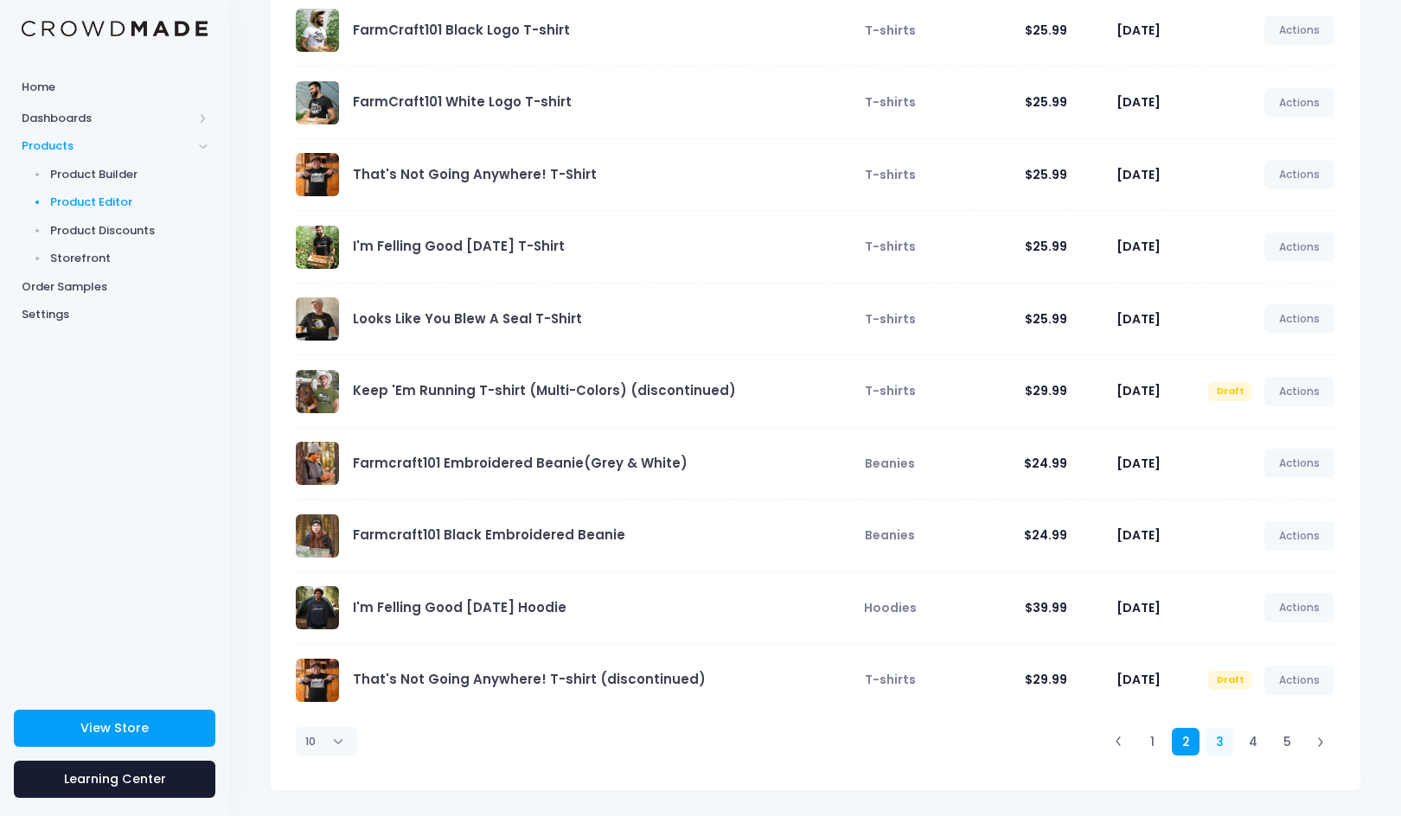
click at [1217, 741] on link "3" at bounding box center [1220, 742] width 29 height 29
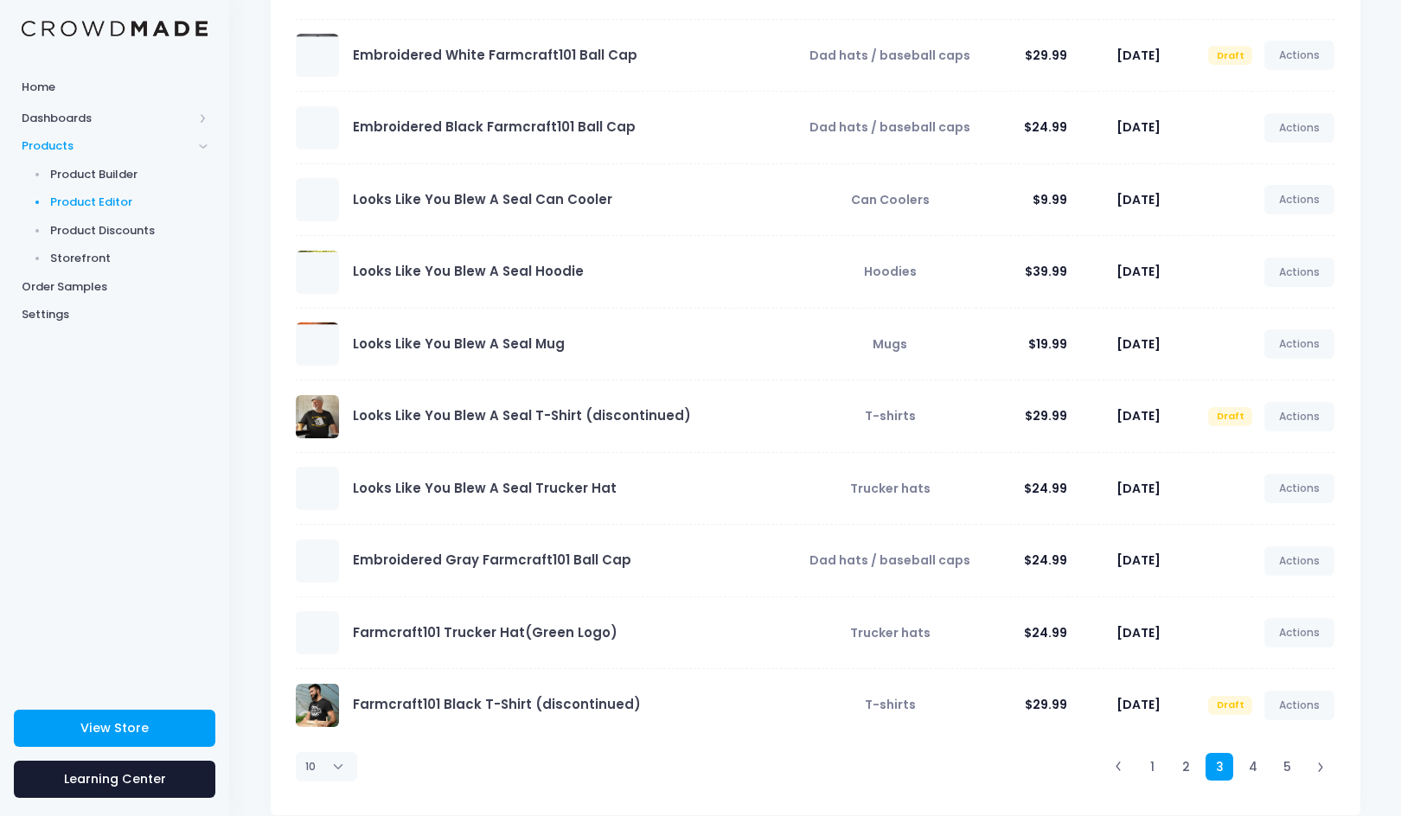
scroll to position [154, 0]
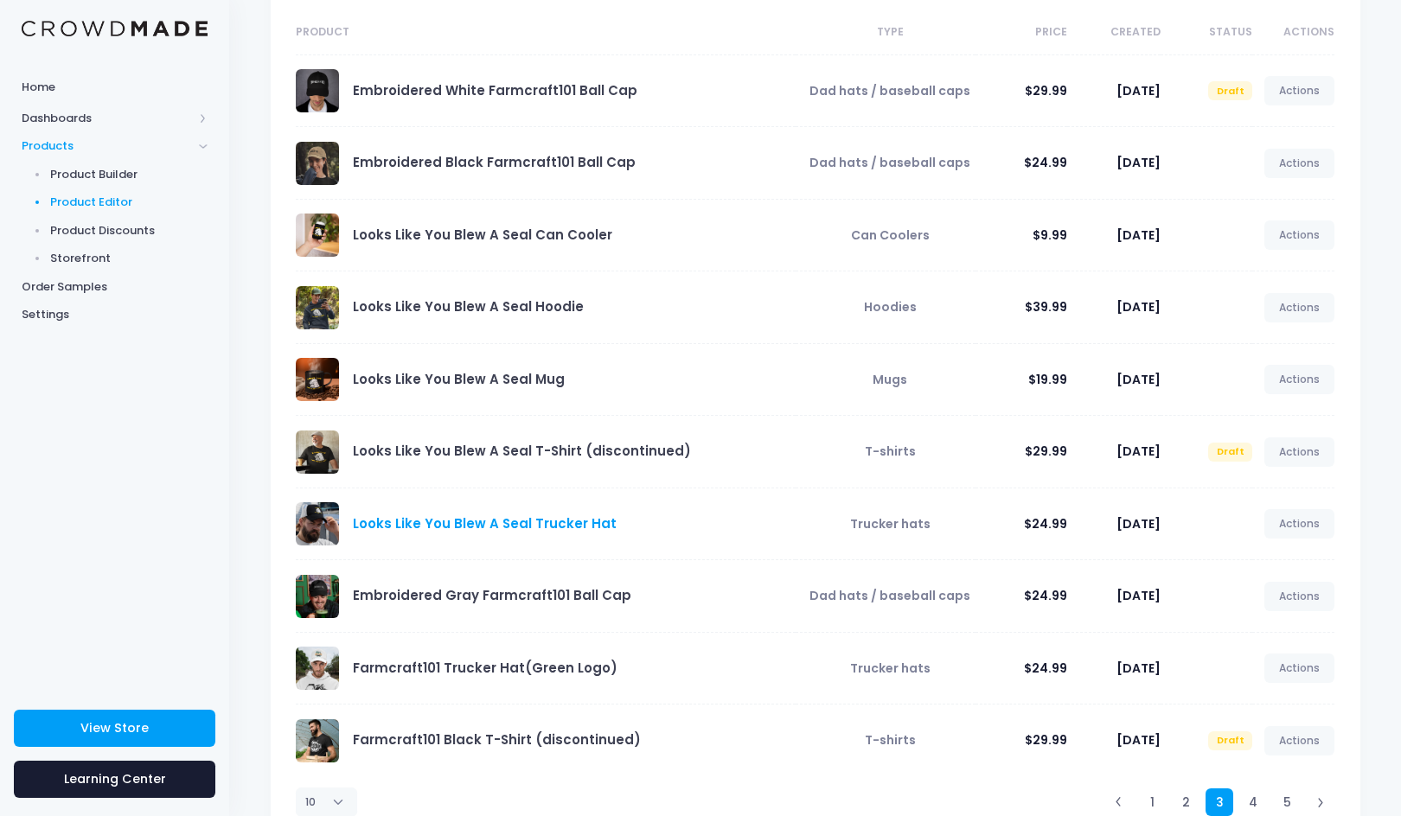
click at [573, 522] on link "Looks Like You Blew A Seal Trucker Hat" at bounding box center [485, 524] width 264 height 18
click at [1307, 524] on link "Actions" at bounding box center [1299, 523] width 71 height 29
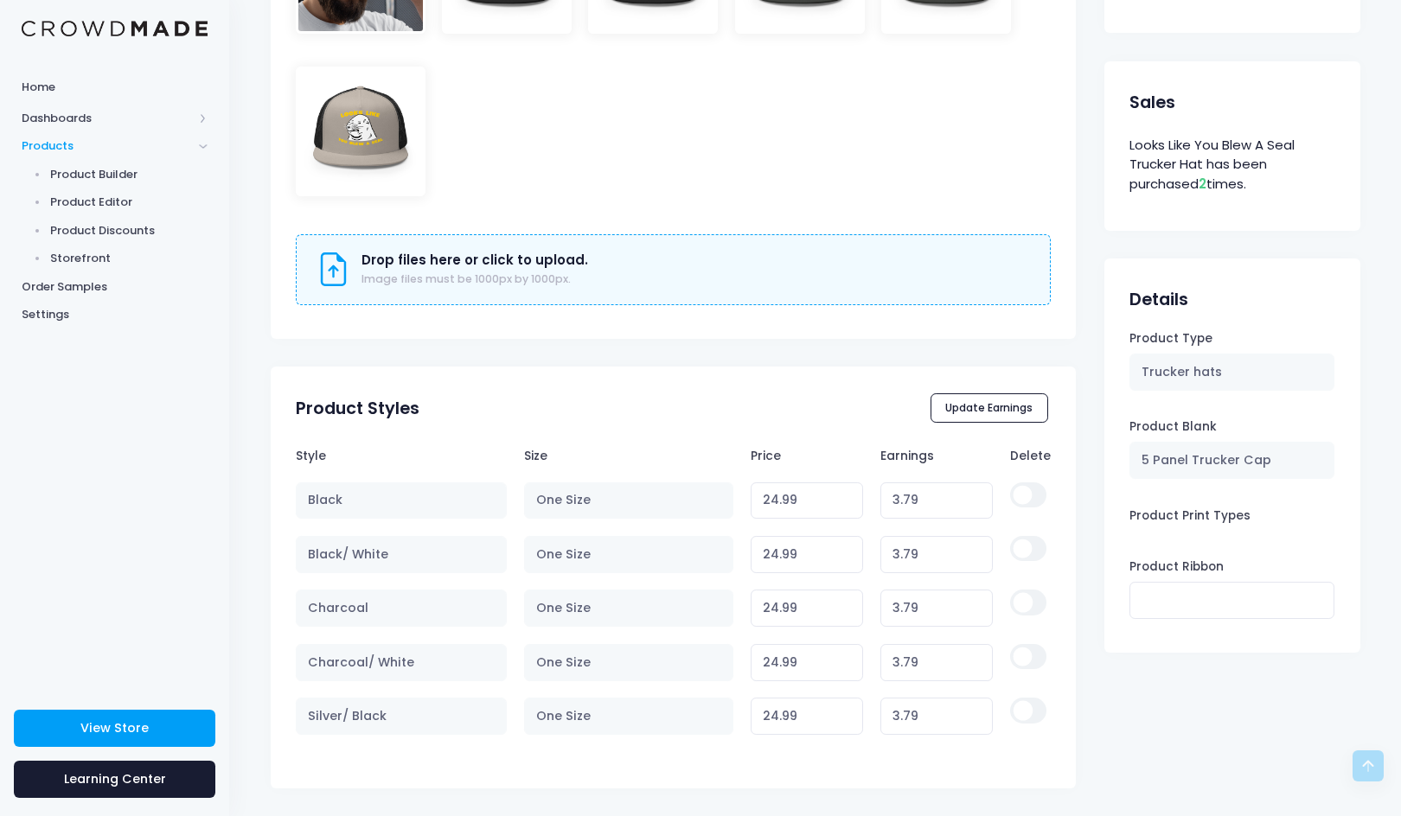
scroll to position [859, 0]
